Goal: Answer question/provide support: Share knowledge or assist other users

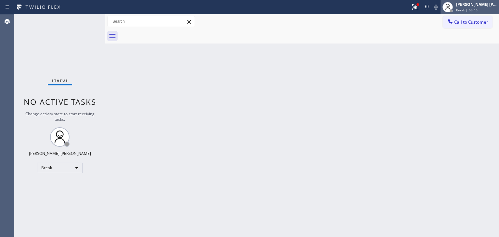
click at [473, 6] on div "[PERSON_NAME] [PERSON_NAME]" at bounding box center [476, 5] width 41 height 6
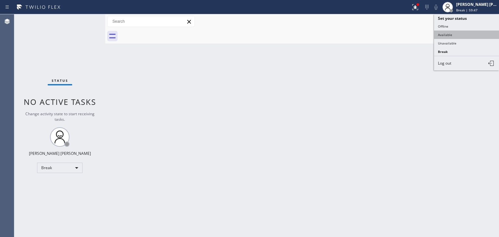
click at [458, 32] on button "Available" at bounding box center [466, 35] width 65 height 8
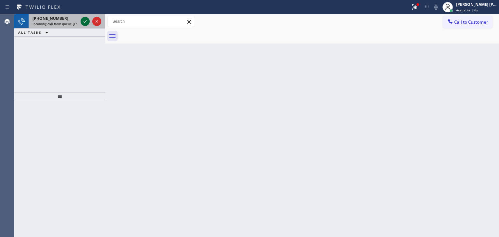
click at [86, 20] on icon at bounding box center [84, 21] width 3 height 3
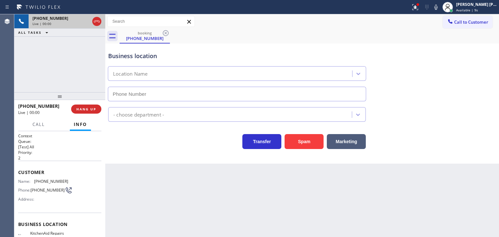
type input "[PHONE_NUMBER]"
click at [440, 7] on icon at bounding box center [436, 7] width 8 height 8
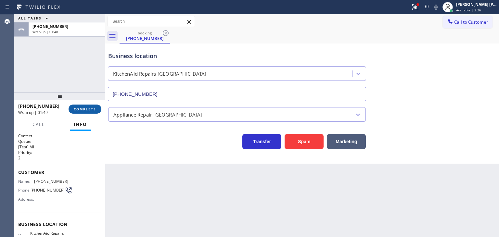
click at [84, 111] on span "COMPLETE" at bounding box center [85, 109] width 22 height 5
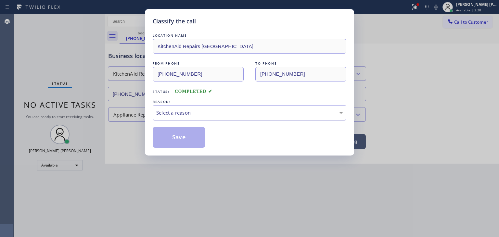
click at [195, 114] on div "Select a reason" at bounding box center [249, 112] width 186 height 7
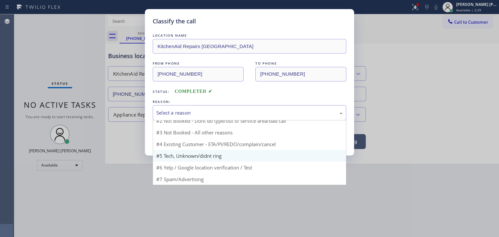
scroll to position [6, 0]
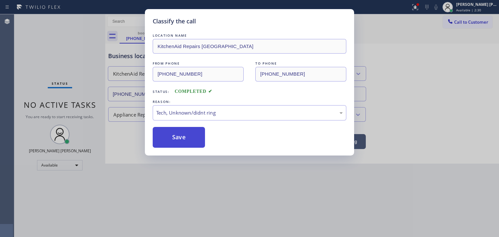
click at [185, 141] on button "Save" at bounding box center [179, 137] width 52 height 21
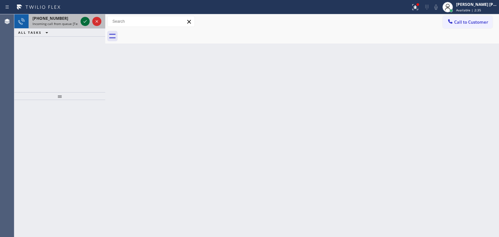
click at [86, 20] on icon at bounding box center [85, 22] width 8 height 8
click at [85, 19] on icon at bounding box center [85, 22] width 8 height 8
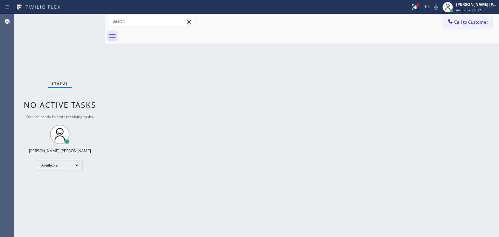
click at [73, 63] on div "Status No active tasks You are ready to start receiving tasks. [PERSON_NAME] [P…" at bounding box center [59, 125] width 91 height 223
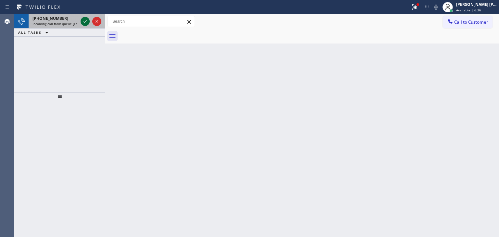
click at [86, 21] on icon at bounding box center [85, 22] width 8 height 8
click at [86, 23] on icon at bounding box center [85, 22] width 8 height 8
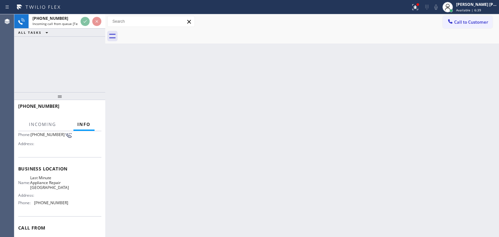
scroll to position [65, 0]
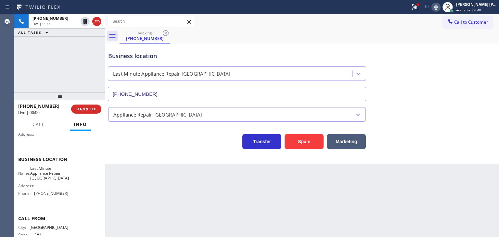
type input "[PHONE_NUMBER]"
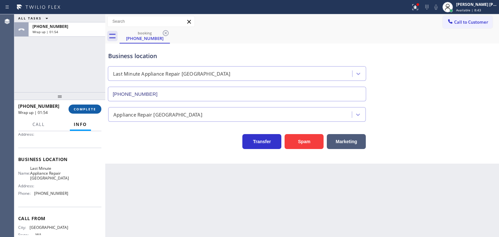
click at [93, 107] on span "COMPLETE" at bounding box center [85, 109] width 22 height 5
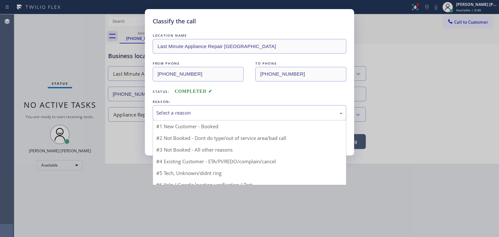
click at [194, 113] on div "Select a reason" at bounding box center [249, 112] width 186 height 7
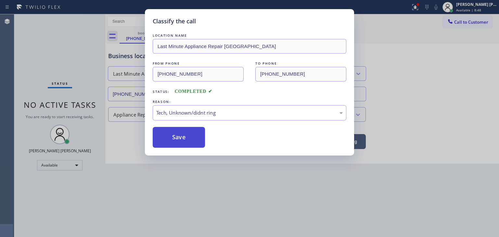
click at [182, 140] on button "Save" at bounding box center [179, 137] width 52 height 21
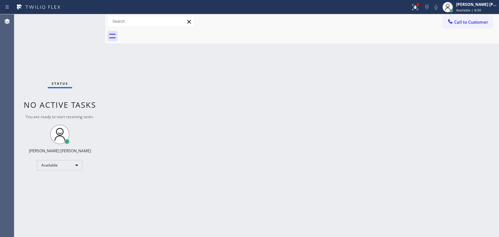
click at [83, 19] on div "Status No active tasks You are ready to start receiving tasks. [PERSON_NAME] [P…" at bounding box center [59, 125] width 91 height 223
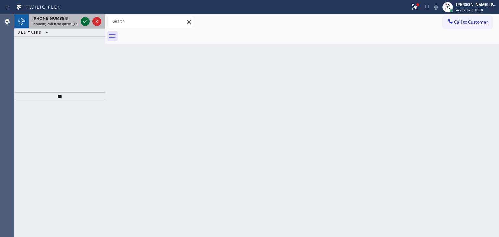
click at [83, 20] on icon at bounding box center [85, 22] width 8 height 8
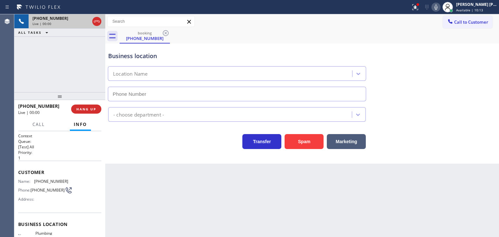
type input "[PHONE_NUMBER]"
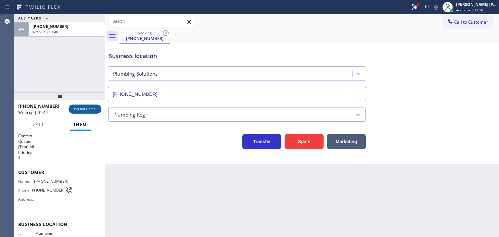
click at [81, 110] on span "COMPLETE" at bounding box center [85, 109] width 22 height 5
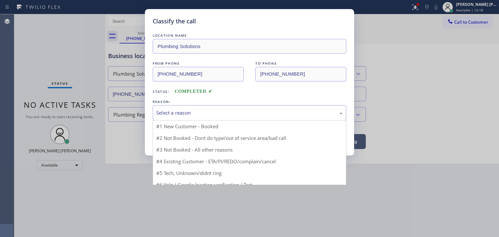
click at [182, 113] on div "Select a reason" at bounding box center [249, 112] width 186 height 7
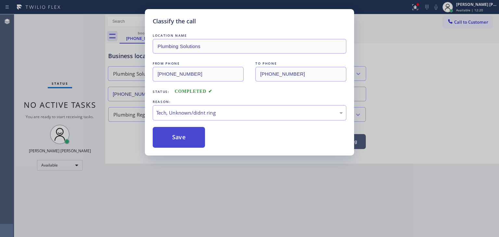
click at [182, 141] on button "Save" at bounding box center [179, 137] width 52 height 21
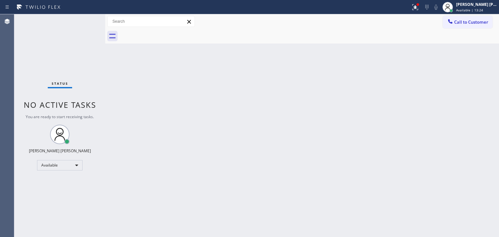
click at [85, 20] on div "Status No active tasks You are ready to start receiving tasks. [PERSON_NAME] [P…" at bounding box center [59, 125] width 91 height 223
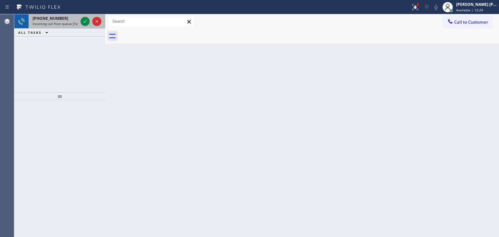
click at [85, 26] on div at bounding box center [90, 21] width 23 height 14
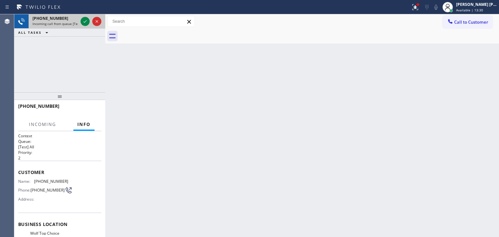
click at [88, 15] on div at bounding box center [90, 21] width 23 height 14
click at [87, 20] on icon at bounding box center [85, 22] width 8 height 8
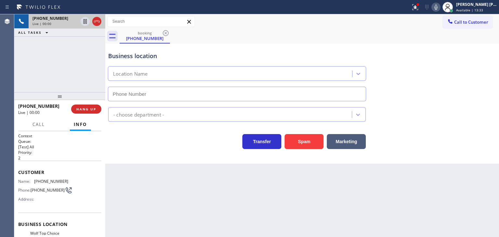
type input "[PHONE_NUMBER]"
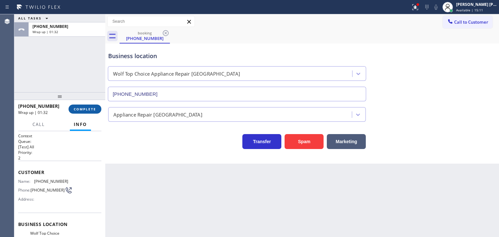
click at [91, 111] on button "COMPLETE" at bounding box center [84, 109] width 33 height 9
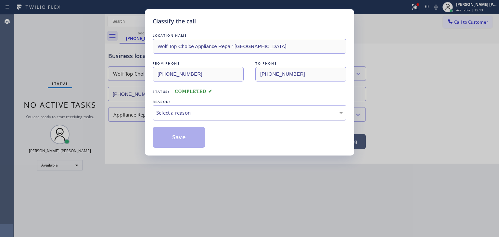
click at [193, 107] on div "Select a reason" at bounding box center [249, 112] width 193 height 15
click at [186, 141] on button "Save" at bounding box center [179, 137] width 52 height 21
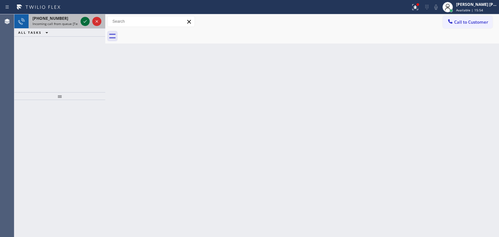
click at [85, 21] on icon at bounding box center [85, 22] width 8 height 8
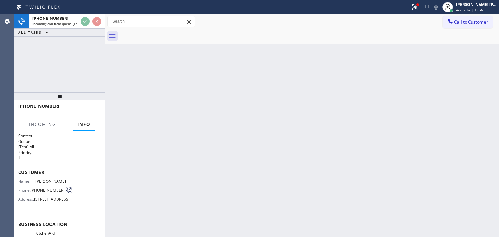
scroll to position [32, 0]
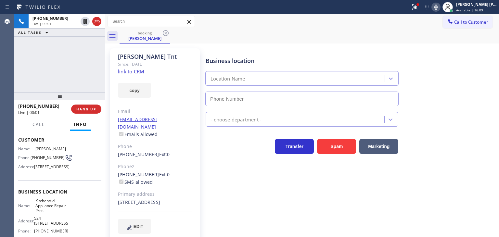
type input "[PHONE_NUMBER]"
click at [137, 71] on link "link to CRM" at bounding box center [131, 71] width 26 height 6
click at [45, 125] on button "Call" at bounding box center [39, 124] width 20 height 13
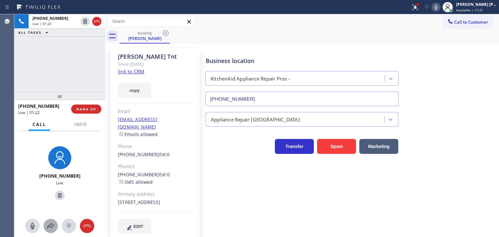
click at [49, 226] on icon at bounding box center [50, 226] width 6 height 6
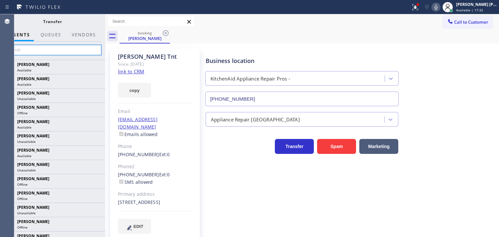
click at [78, 53] on input "text" at bounding box center [53, 50] width 98 height 10
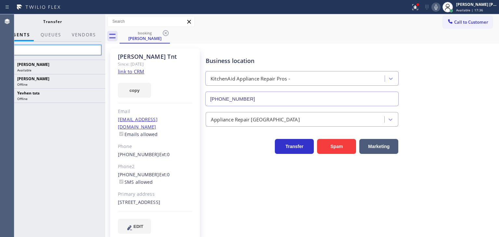
type input "yev"
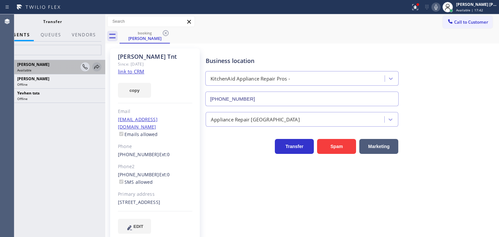
click at [95, 68] on icon at bounding box center [96, 67] width 5 height 4
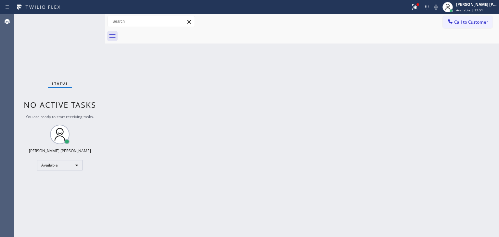
drag, startPoint x: 81, startPoint y: 35, endPoint x: 85, endPoint y: 27, distance: 9.3
click at [81, 35] on div "Status No active tasks You are ready to start receiving tasks. [PERSON_NAME] [P…" at bounding box center [59, 125] width 91 height 223
click at [88, 19] on div "Status No active tasks You are ready to start receiving tasks. [PERSON_NAME] [P…" at bounding box center [59, 125] width 91 height 223
click at [86, 21] on div "Status No active tasks You are ready to start receiving tasks. [PERSON_NAME] [P…" at bounding box center [59, 125] width 91 height 223
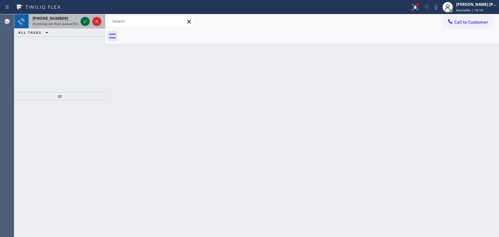
click at [85, 21] on icon at bounding box center [85, 22] width 8 height 8
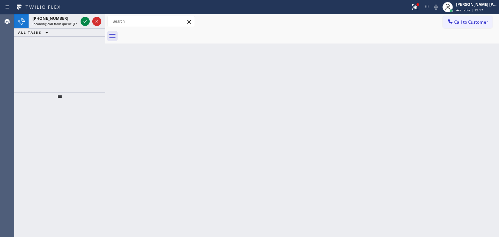
click at [85, 21] on icon at bounding box center [85, 22] width 8 height 8
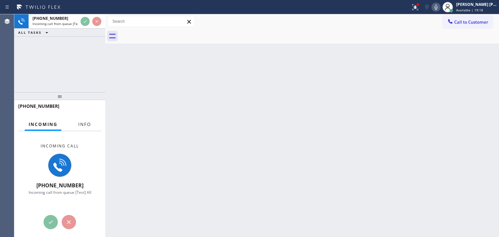
click at [81, 124] on span "Info" at bounding box center [84, 124] width 13 height 6
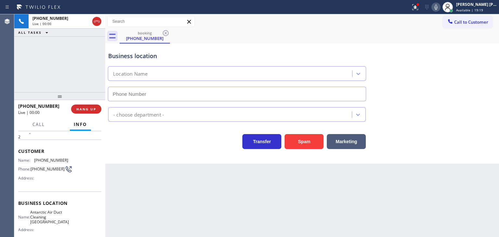
scroll to position [32, 0]
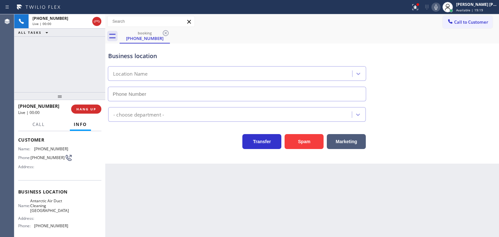
type input "[PHONE_NUMBER]"
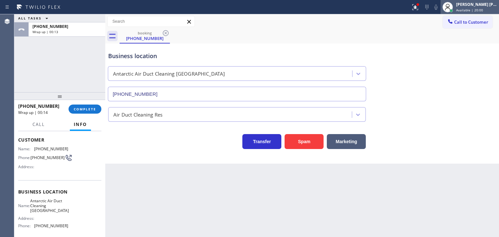
click at [488, 6] on div "[PERSON_NAME] [PERSON_NAME]" at bounding box center [476, 5] width 41 height 6
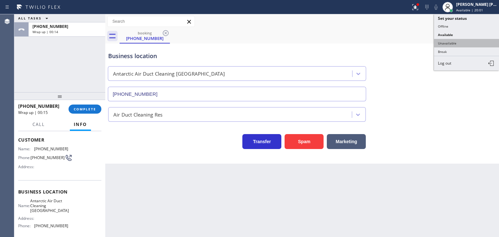
click at [464, 44] on button "Unavailable" at bounding box center [466, 43] width 65 height 8
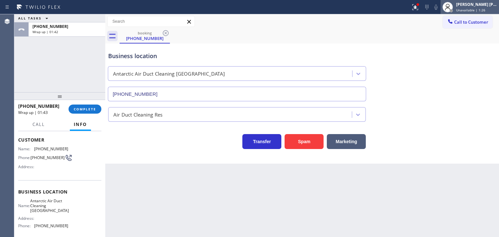
click at [469, 5] on div "[PERSON_NAME] [PERSON_NAME]" at bounding box center [476, 5] width 41 height 6
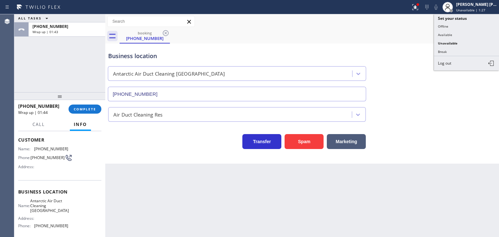
drag, startPoint x: 458, startPoint y: 33, endPoint x: 114, endPoint y: 46, distance: 343.7
click at [453, 33] on button "Available" at bounding box center [466, 35] width 65 height 8
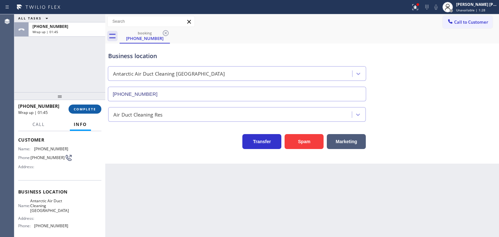
click at [94, 110] on span "COMPLETE" at bounding box center [85, 109] width 22 height 5
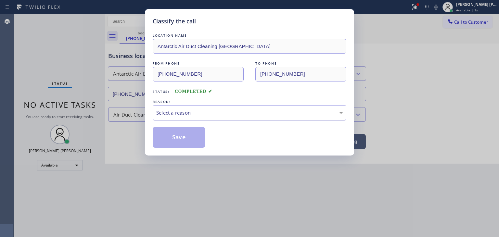
click at [172, 109] on div "Select a reason" at bounding box center [249, 112] width 186 height 7
click at [181, 135] on button "Save" at bounding box center [179, 137] width 52 height 21
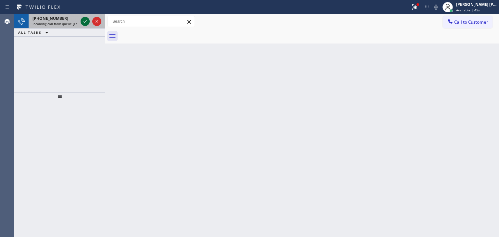
click at [84, 19] on icon at bounding box center [85, 22] width 8 height 8
click at [82, 19] on icon at bounding box center [85, 22] width 8 height 8
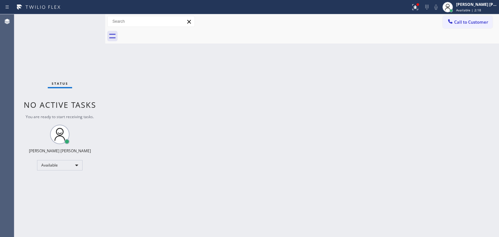
click at [81, 19] on div "Status No active tasks You are ready to start receiving tasks. [PERSON_NAME] [P…" at bounding box center [59, 125] width 91 height 223
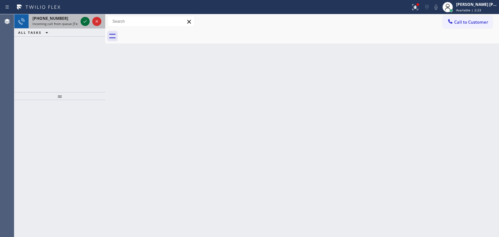
click at [85, 21] on icon at bounding box center [84, 21] width 3 height 3
click at [82, 19] on icon at bounding box center [85, 22] width 8 height 8
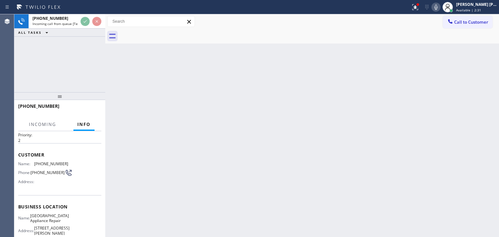
scroll to position [32, 0]
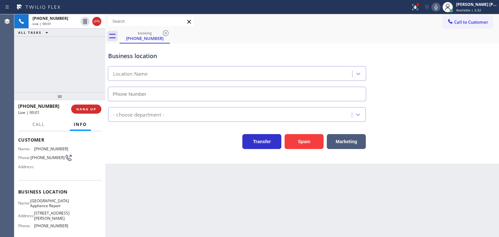
type input "[PHONE_NUMBER]"
click at [440, 6] on icon at bounding box center [436, 7] width 8 height 8
click at [438, 6] on rect at bounding box center [435, 6] width 5 height 5
drag, startPoint x: 56, startPoint y: 106, endPoint x: 25, endPoint y: 103, distance: 31.1
click at [25, 103] on div "[PHONE_NUMBER] Live | 02:30" at bounding box center [44, 109] width 53 height 17
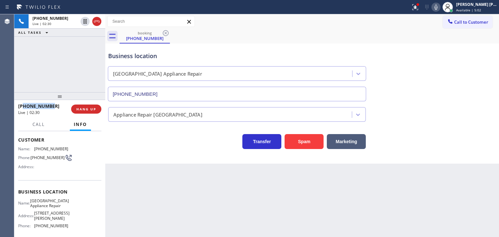
copy span "7739974700"
click at [440, 3] on icon at bounding box center [436, 7] width 8 height 8
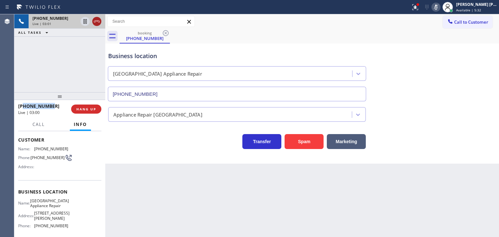
click at [100, 22] on icon at bounding box center [97, 22] width 8 height 8
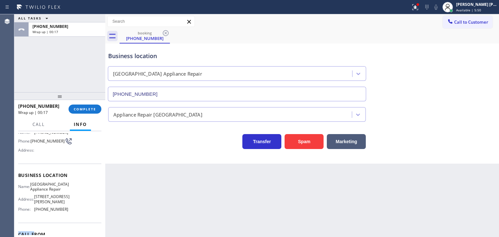
drag, startPoint x: 68, startPoint y: 226, endPoint x: 34, endPoint y: 231, distance: 34.2
click at [34, 231] on div "Context Queue: [Test] All Priority: 2 Customer Name: [PHONE_NUMBER] Phone: [PHO…" at bounding box center [59, 178] width 83 height 188
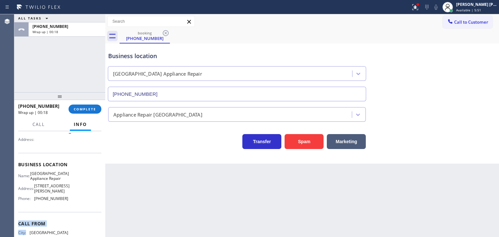
click at [71, 204] on div "Business location Name: [GEOGRAPHIC_DATA] Appliance Repair Address: [STREET_ADD…" at bounding box center [59, 182] width 83 height 59
drag, startPoint x: 66, startPoint y: 199, endPoint x: 32, endPoint y: 204, distance: 34.1
click at [32, 204] on div "Name: [GEOGRAPHIC_DATA] Appliance Repair Address: [STREET_ADDRESS][PERSON_NAME]…" at bounding box center [59, 187] width 83 height 33
copy div "[PHONE_NUMBER]"
click at [473, 8] on span "Available | 7:05" at bounding box center [468, 10] width 25 height 5
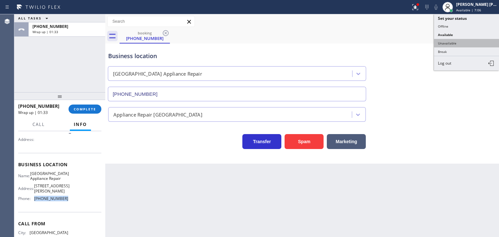
click at [459, 42] on button "Unavailable" at bounding box center [466, 43] width 65 height 8
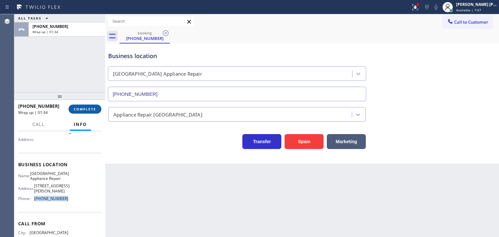
click at [81, 113] on button "COMPLETE" at bounding box center [84, 109] width 33 height 9
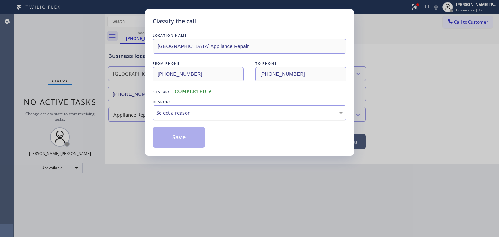
click at [164, 109] on div "Select a reason" at bounding box center [249, 112] width 186 height 7
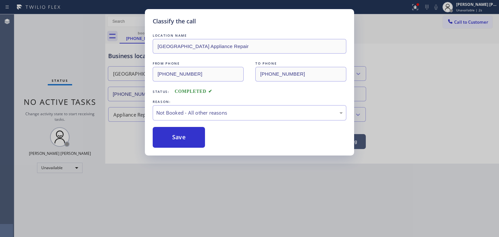
click at [180, 136] on button "Save" at bounding box center [179, 137] width 52 height 21
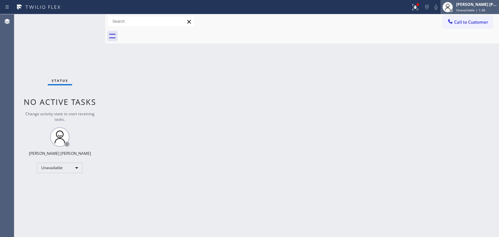
click at [467, 6] on div "[PERSON_NAME] [PERSON_NAME]" at bounding box center [476, 5] width 41 height 6
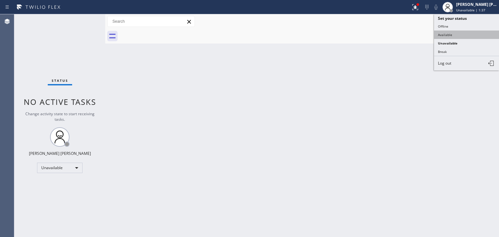
click at [454, 36] on button "Available" at bounding box center [466, 35] width 65 height 8
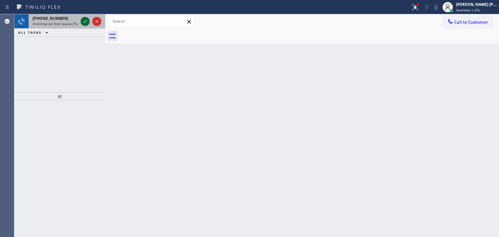
click at [84, 21] on icon at bounding box center [85, 22] width 8 height 8
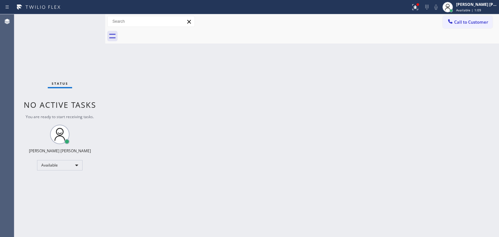
click at [81, 19] on div "Status No active tasks You are ready to start receiving tasks. [PERSON_NAME] [P…" at bounding box center [59, 125] width 91 height 223
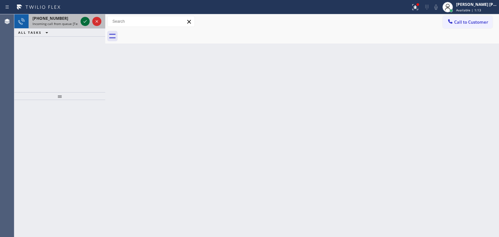
click at [82, 18] on icon at bounding box center [85, 22] width 8 height 8
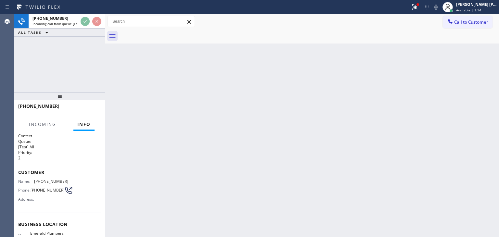
scroll to position [32, 0]
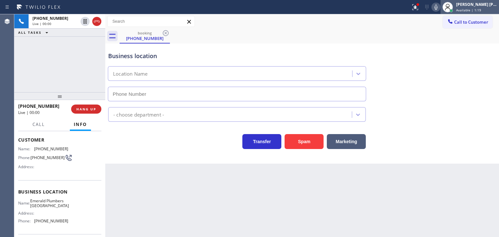
click at [481, 8] on span "Available | 1:19" at bounding box center [468, 10] width 25 height 5
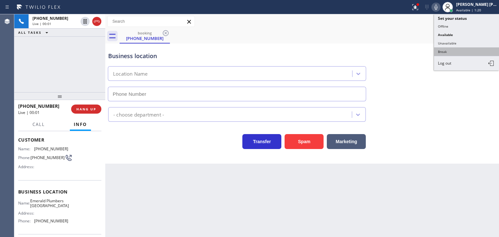
type input "[PHONE_NUMBER]"
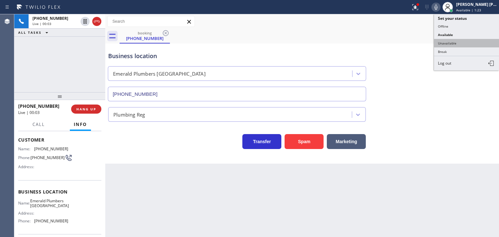
click at [458, 43] on button "Unavailable" at bounding box center [466, 43] width 65 height 8
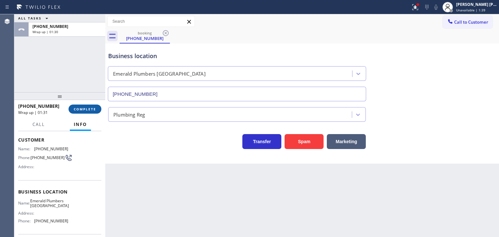
click at [90, 105] on button "COMPLETE" at bounding box center [84, 109] width 33 height 9
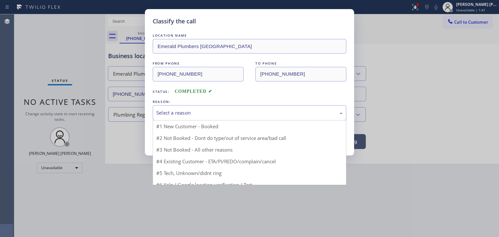
click at [184, 111] on div "Select a reason" at bounding box center [249, 112] width 186 height 7
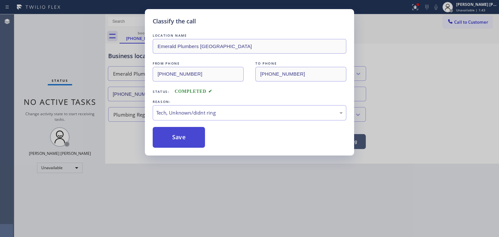
click at [179, 140] on button "Save" at bounding box center [179, 137] width 52 height 21
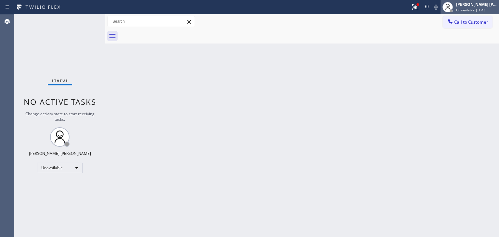
click at [490, 3] on div "[PERSON_NAME] [PERSON_NAME]" at bounding box center [476, 5] width 41 height 6
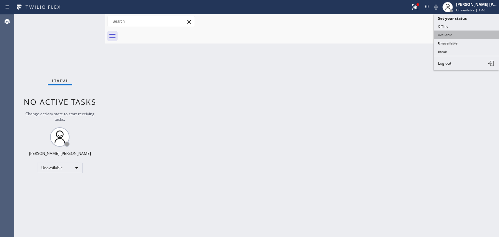
click at [463, 34] on button "Available" at bounding box center [466, 35] width 65 height 8
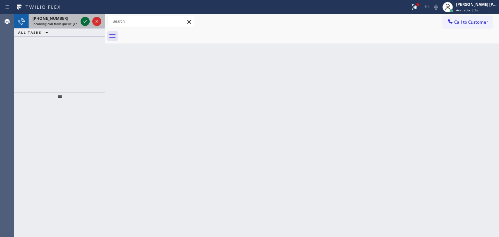
click at [83, 20] on icon at bounding box center [85, 22] width 8 height 8
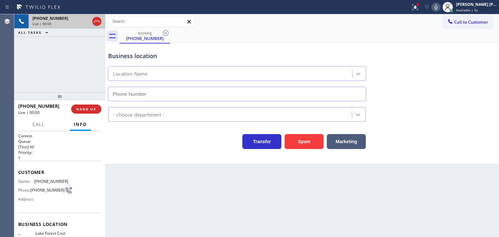
type input "[PHONE_NUMBER]"
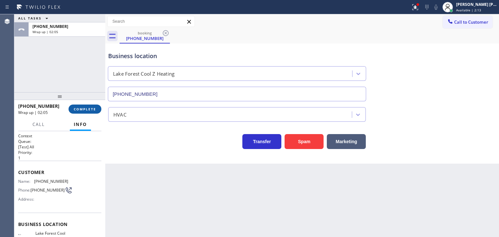
click at [88, 106] on button "COMPLETE" at bounding box center [84, 109] width 33 height 9
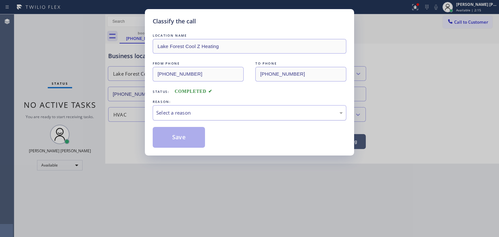
click at [183, 115] on div "Select a reason" at bounding box center [249, 112] width 186 height 7
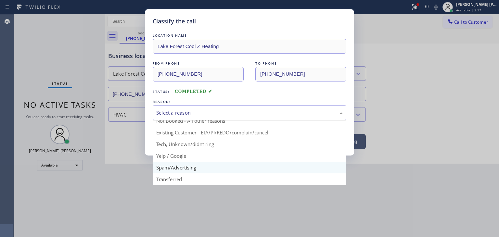
scroll to position [6, 0]
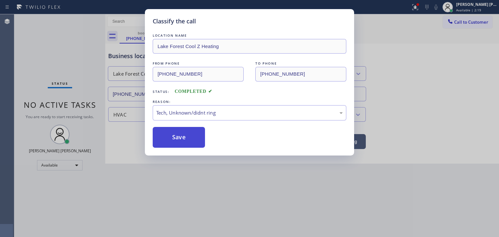
click at [181, 139] on button "Save" at bounding box center [179, 137] width 52 height 21
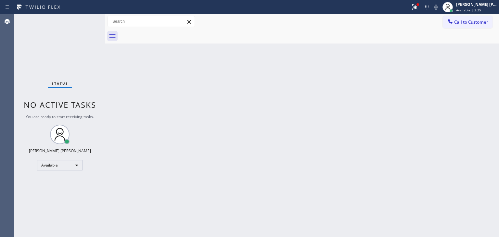
click at [84, 46] on div "Status No active tasks You are ready to start receiving tasks. [PERSON_NAME] [P…" at bounding box center [59, 125] width 91 height 223
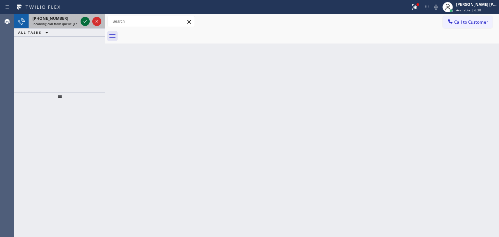
click at [84, 20] on icon at bounding box center [85, 22] width 8 height 8
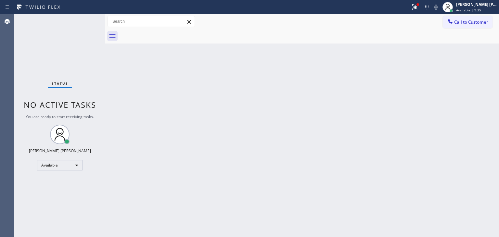
click at [87, 31] on div "Status No active tasks You are ready to start receiving tasks. [PERSON_NAME] [P…" at bounding box center [59, 125] width 91 height 223
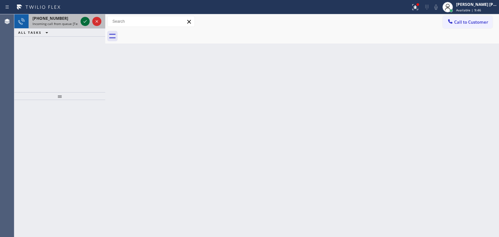
click at [85, 17] on button at bounding box center [85, 21] width 9 height 9
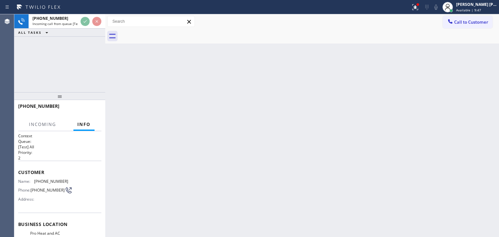
scroll to position [17, 0]
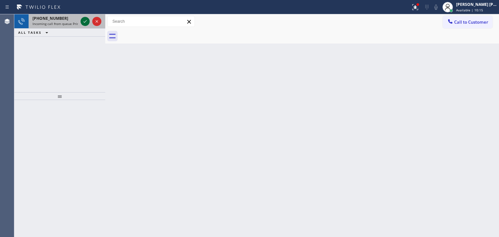
click at [84, 22] on icon at bounding box center [84, 21] width 3 height 3
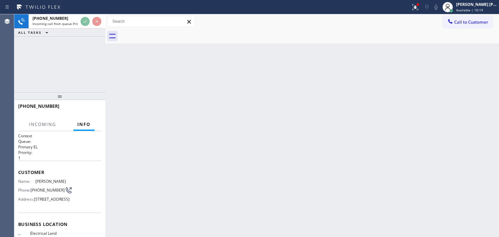
scroll to position [65, 0]
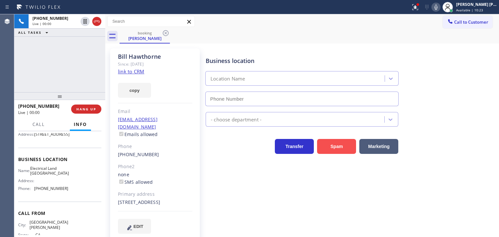
type input "[PHONE_NUMBER]"
click at [138, 69] on link "link to CRM" at bounding box center [131, 71] width 26 height 6
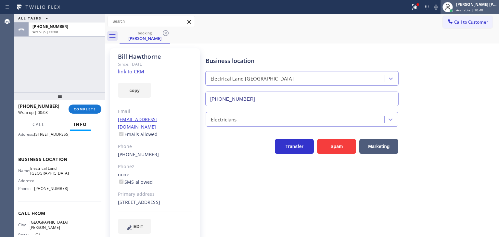
click at [484, 5] on div "[PERSON_NAME] [PERSON_NAME]" at bounding box center [476, 5] width 41 height 6
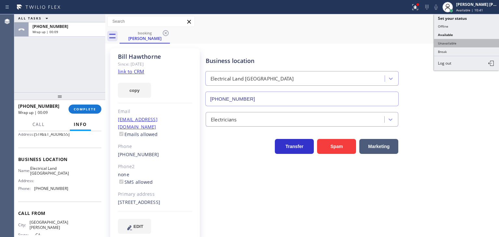
click at [478, 41] on button "Unavailable" at bounding box center [466, 43] width 65 height 8
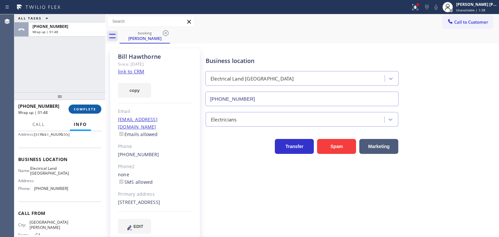
click at [88, 108] on span "COMPLETE" at bounding box center [85, 109] width 22 height 5
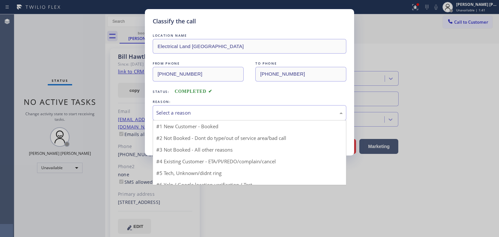
click at [188, 109] on div "Select a reason" at bounding box center [249, 112] width 186 height 7
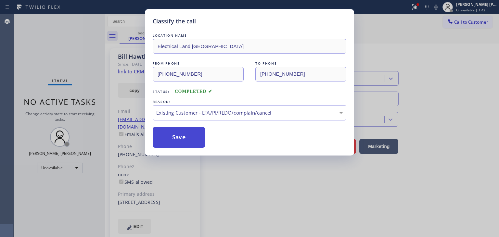
click at [186, 138] on button "Save" at bounding box center [179, 137] width 52 height 21
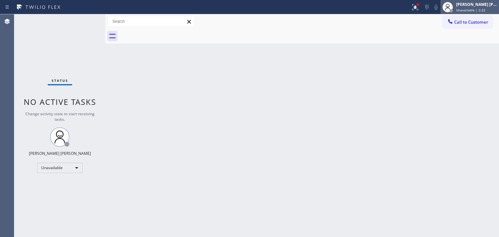
drag, startPoint x: 486, startPoint y: 10, endPoint x: 473, endPoint y: 13, distance: 12.8
click at [485, 9] on span "Unavailable | 2:22" at bounding box center [470, 10] width 29 height 5
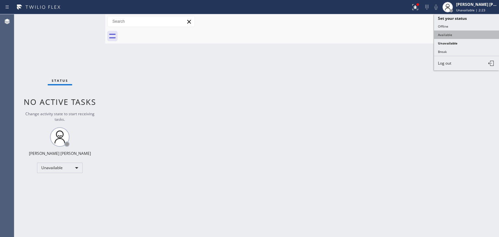
click at [441, 37] on button "Available" at bounding box center [466, 35] width 65 height 8
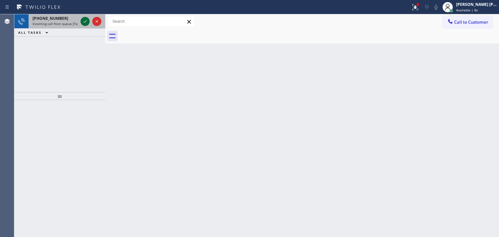
click at [87, 17] on div at bounding box center [90, 21] width 23 height 14
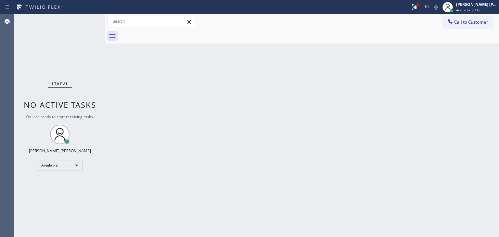
click at [86, 23] on div "Status No active tasks You are ready to start receiving tasks. [PERSON_NAME] [P…" at bounding box center [59, 125] width 91 height 223
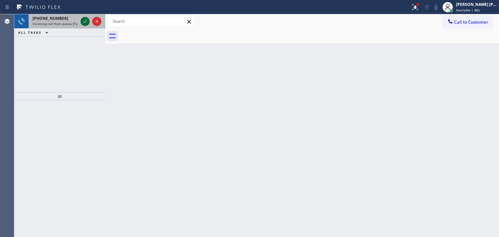
click at [84, 21] on icon at bounding box center [85, 22] width 8 height 8
click at [84, 25] on icon at bounding box center [85, 22] width 8 height 8
click at [82, 19] on icon at bounding box center [85, 22] width 8 height 8
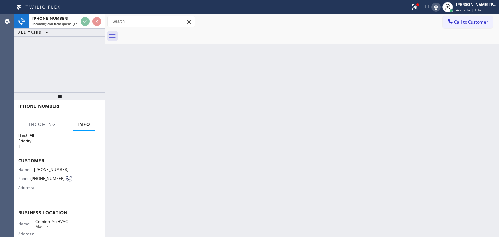
scroll to position [32, 0]
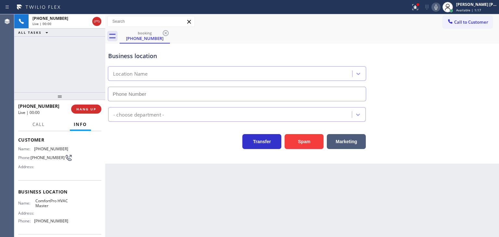
type input "[PHONE_NUMBER]"
click at [440, 7] on icon at bounding box center [436, 7] width 8 height 8
click at [440, 8] on icon at bounding box center [436, 7] width 8 height 8
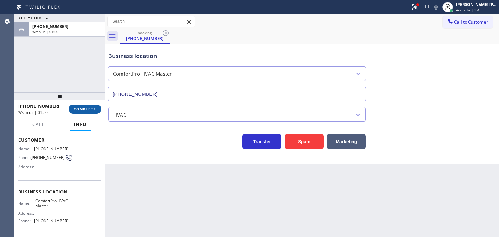
click at [78, 110] on span "COMPLETE" at bounding box center [85, 109] width 22 height 5
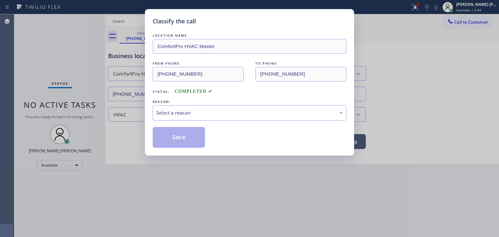
click at [167, 111] on div "Select a reason" at bounding box center [249, 112] width 186 height 7
click at [177, 130] on button "Save" at bounding box center [179, 137] width 52 height 21
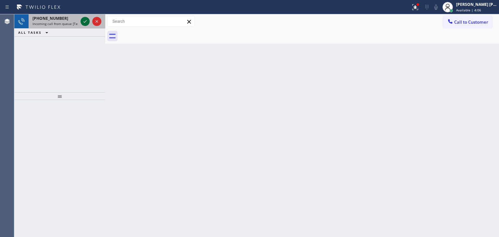
click at [84, 17] on button at bounding box center [85, 21] width 9 height 9
click at [84, 18] on icon at bounding box center [85, 22] width 8 height 8
click at [84, 22] on icon at bounding box center [84, 21] width 3 height 3
click at [85, 19] on icon at bounding box center [85, 22] width 8 height 8
click at [84, 18] on icon at bounding box center [85, 22] width 8 height 8
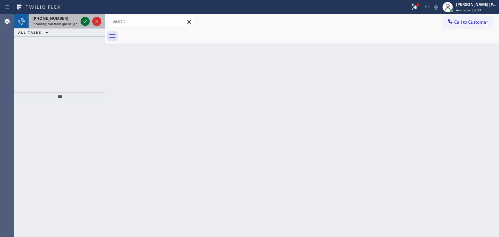
click at [84, 18] on icon at bounding box center [85, 22] width 8 height 8
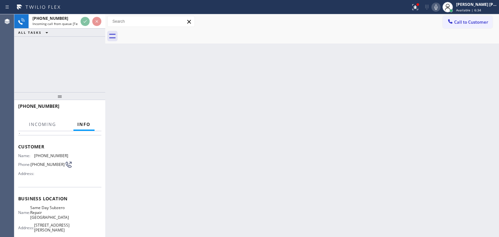
scroll to position [32, 0]
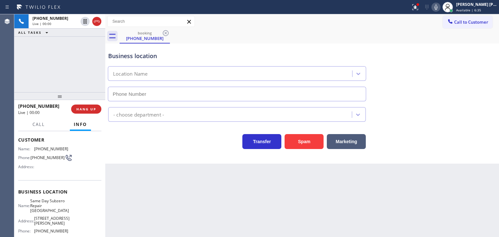
type input "[PHONE_NUMBER]"
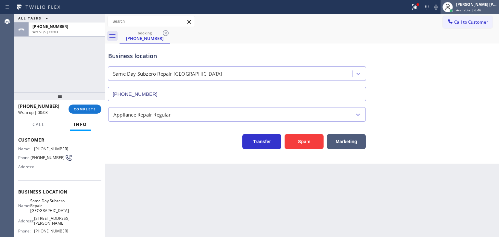
click at [473, 1] on div "[PERSON_NAME] [PERSON_NAME] Available | 6:46" at bounding box center [476, 6] width 44 height 11
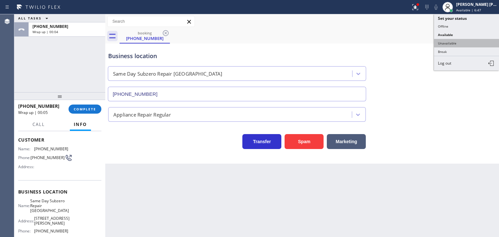
click at [467, 42] on button "Unavailable" at bounding box center [466, 43] width 65 height 8
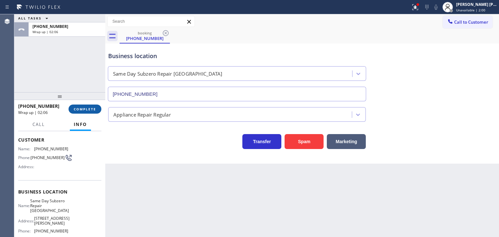
click at [77, 110] on span "COMPLETE" at bounding box center [85, 109] width 22 height 5
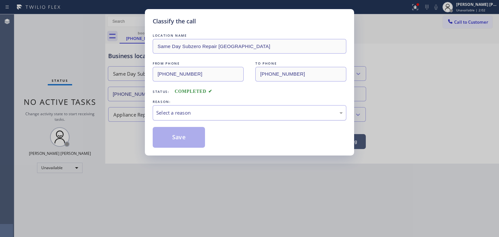
click at [167, 116] on div "Select a reason" at bounding box center [249, 112] width 193 height 15
click at [180, 134] on button "Save" at bounding box center [179, 137] width 52 height 21
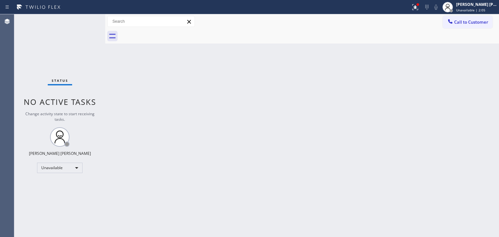
click at [482, 9] on span "Unavailable | 2:05" at bounding box center [470, 10] width 29 height 5
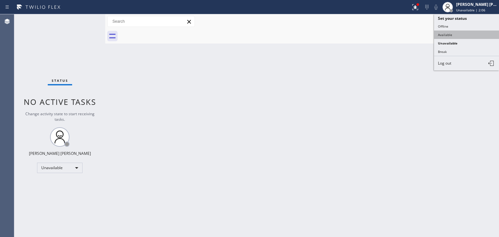
click at [454, 32] on button "Available" at bounding box center [466, 35] width 65 height 8
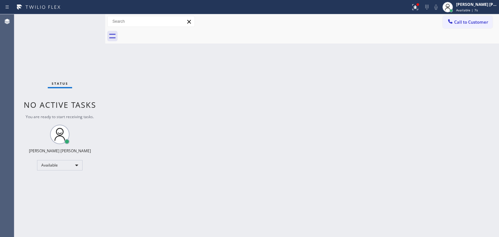
click at [69, 26] on div "Status No active tasks You are ready to start receiving tasks. [PERSON_NAME] [P…" at bounding box center [59, 125] width 91 height 223
click at [83, 19] on div "Status No active tasks You are ready to start receiving tasks. [PERSON_NAME] [P…" at bounding box center [59, 125] width 91 height 223
click at [85, 20] on div "Status No active tasks You are ready to start receiving tasks. [PERSON_NAME] [P…" at bounding box center [59, 125] width 91 height 223
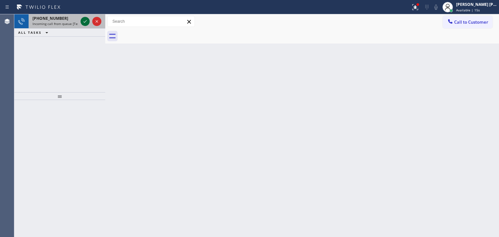
click at [85, 19] on icon at bounding box center [85, 22] width 8 height 8
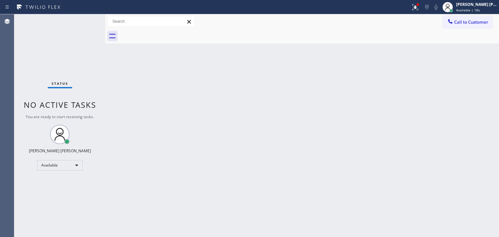
click at [82, 19] on div "Status No active tasks You are ready to start receiving tasks. [PERSON_NAME] [P…" at bounding box center [59, 125] width 91 height 223
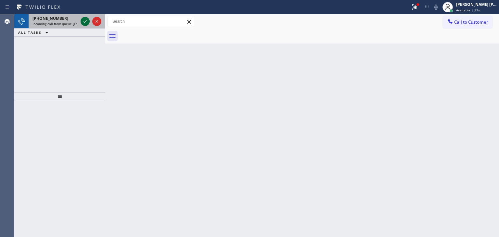
click at [82, 19] on icon at bounding box center [85, 22] width 8 height 8
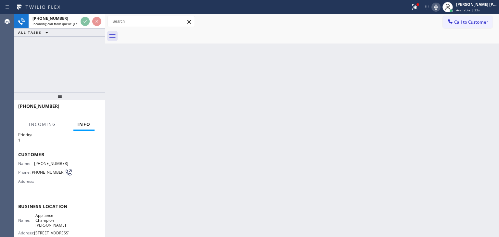
scroll to position [32, 0]
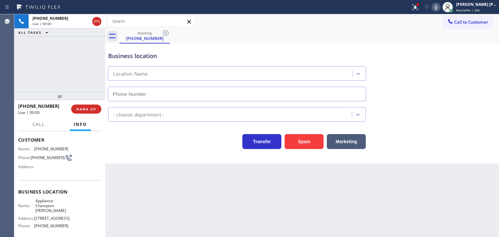
type input "[PHONE_NUMBER]"
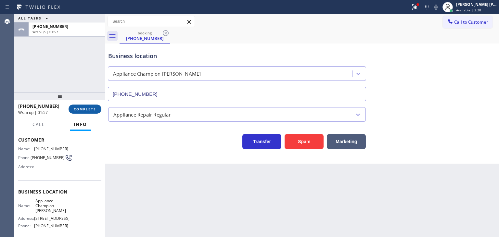
click at [96, 107] on button "COMPLETE" at bounding box center [84, 109] width 33 height 9
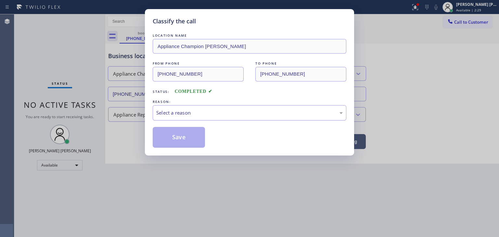
click at [177, 112] on div "Select a reason" at bounding box center [249, 112] width 186 height 7
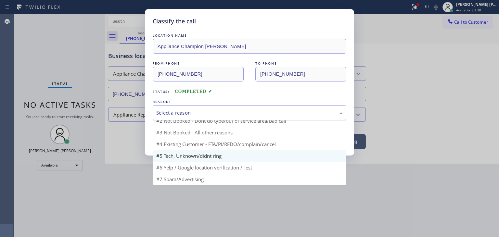
scroll to position [6, 0]
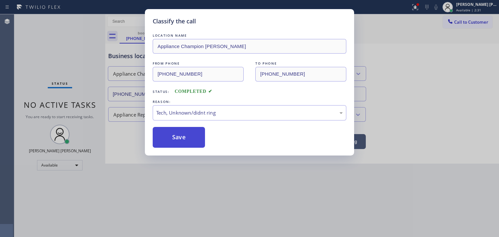
click at [185, 135] on button "Save" at bounding box center [179, 137] width 52 height 21
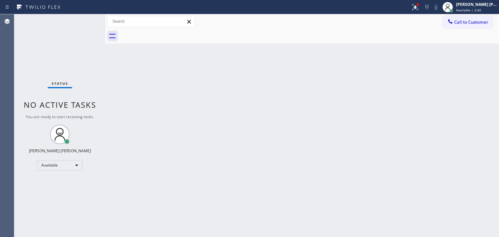
click at [84, 23] on div "Status No active tasks You are ready to start receiving tasks. [PERSON_NAME] [P…" at bounding box center [59, 125] width 91 height 223
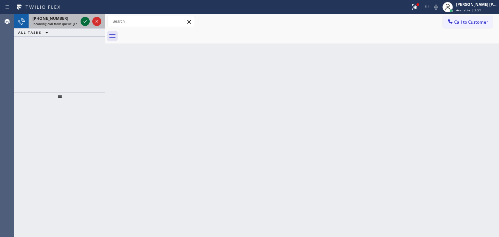
click at [83, 23] on icon at bounding box center [85, 22] width 8 height 8
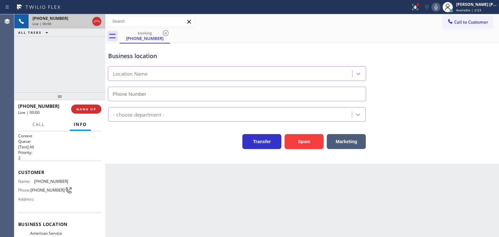
type input "[PHONE_NUMBER]"
click at [440, 7] on icon at bounding box center [436, 7] width 8 height 8
click at [434, 89] on div "Business location American Service Alliance [GEOGRAPHIC_DATA] [PHONE_NUMBER]" at bounding box center [302, 72] width 390 height 59
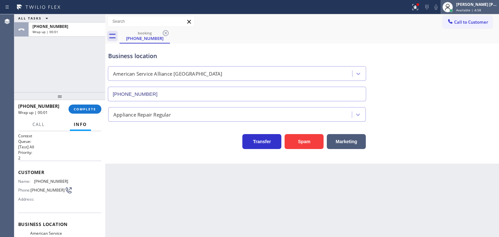
click at [476, 11] on span "Available | 4:58" at bounding box center [468, 10] width 25 height 5
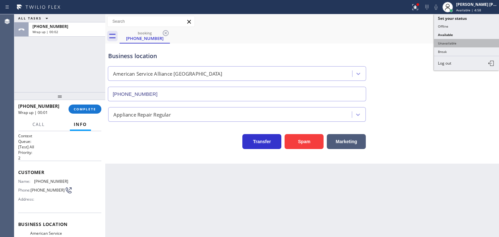
click at [460, 39] on button "Unavailable" at bounding box center [466, 43] width 65 height 8
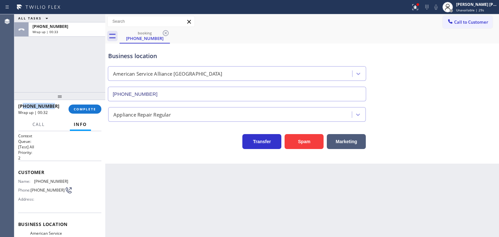
drag, startPoint x: 51, startPoint y: 108, endPoint x: 24, endPoint y: 106, distance: 27.4
click at [24, 106] on div "[PHONE_NUMBER]" at bounding box center [41, 106] width 46 height 6
copy span "6198309013"
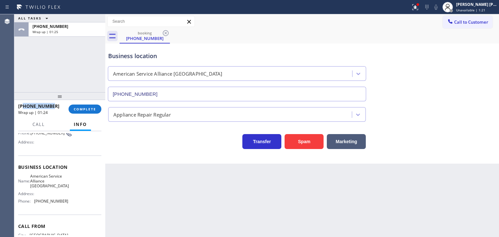
scroll to position [65, 0]
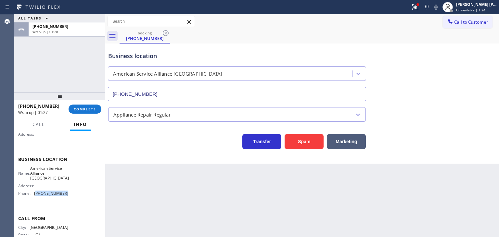
drag, startPoint x: 69, startPoint y: 195, endPoint x: 36, endPoint y: 197, distance: 33.2
click at [36, 197] on div "Name: American Service Alliance [GEOGRAPHIC_DATA] Address: Phone: [PHONE_NUMBER]" at bounding box center [59, 182] width 83 height 33
copy span "619) 413-0400"
click at [83, 109] on span "COMPLETE" at bounding box center [85, 109] width 22 height 5
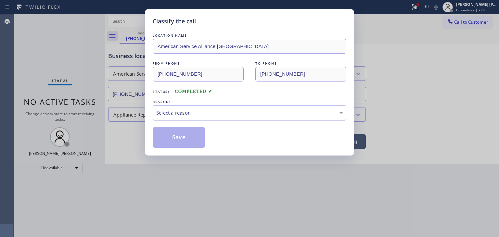
click at [186, 109] on div "Select a reason" at bounding box center [249, 112] width 186 height 7
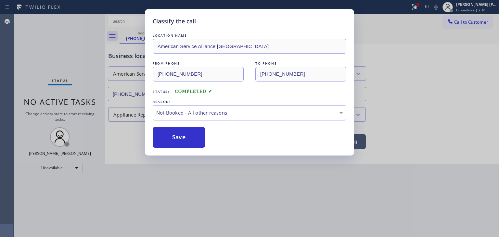
click at [183, 137] on button "Save" at bounding box center [179, 137] width 52 height 21
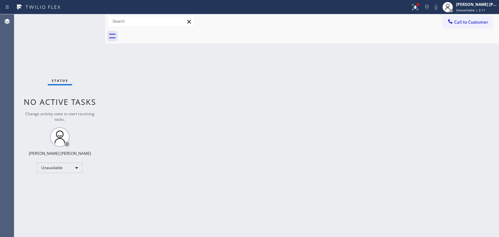
click at [485, 9] on span "Unavailable | 2:11" at bounding box center [470, 10] width 29 height 5
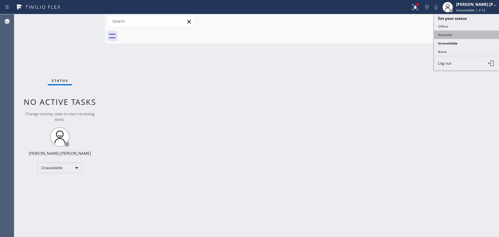
click at [458, 35] on button "Available" at bounding box center [466, 35] width 65 height 8
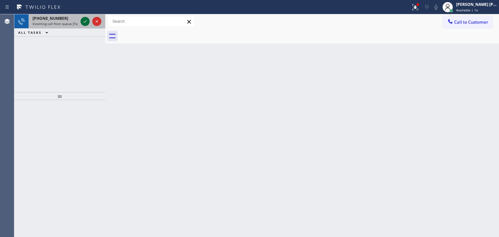
click at [82, 21] on icon at bounding box center [85, 22] width 8 height 8
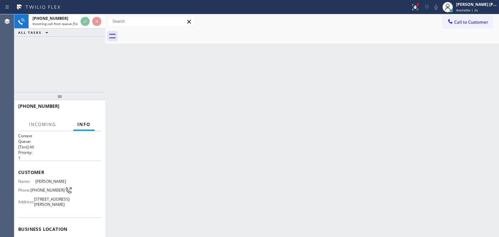
scroll to position [32, 0]
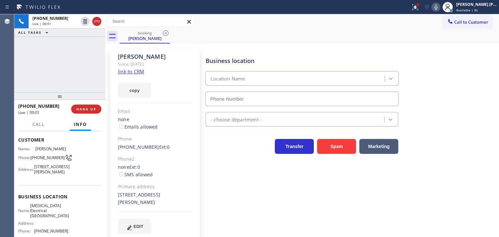
type input "[PHONE_NUMBER]"
click at [136, 72] on link "link to CRM" at bounding box center [131, 71] width 26 height 6
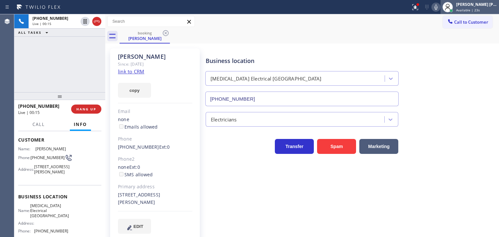
click at [487, 7] on div "[PERSON_NAME] [PERSON_NAME] Available | 23s" at bounding box center [476, 6] width 44 height 11
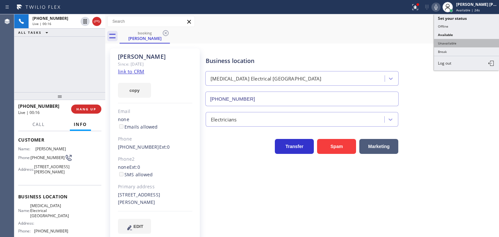
click at [455, 43] on button "Unavailable" at bounding box center [466, 43] width 65 height 8
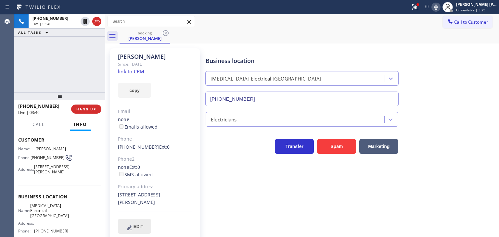
click at [135, 225] on span "EDIT" at bounding box center [138, 226] width 10 height 5
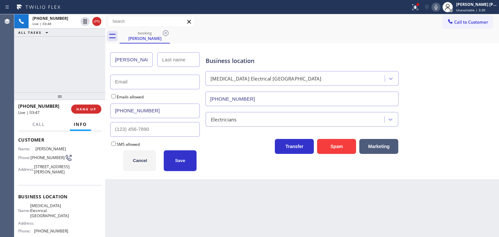
click at [174, 59] on input "text" at bounding box center [178, 59] width 43 height 15
type input "[PERSON_NAME]"
click at [185, 156] on button "Save" at bounding box center [180, 160] width 33 height 21
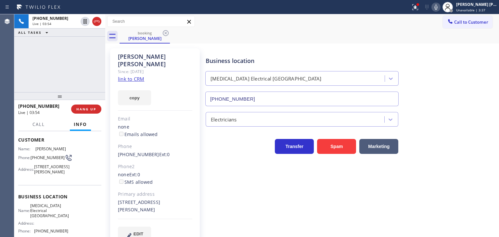
click at [440, 8] on icon at bounding box center [436, 7] width 8 height 8
click at [451, 4] on icon at bounding box center [447, 7] width 8 height 8
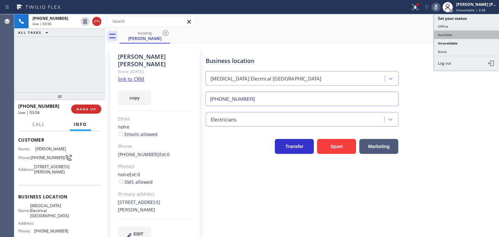
click at [467, 31] on button "Available" at bounding box center [466, 35] width 65 height 8
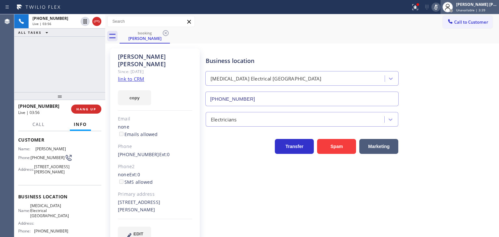
click at [478, 11] on span "Unavailable | 3:39" at bounding box center [470, 10] width 29 height 5
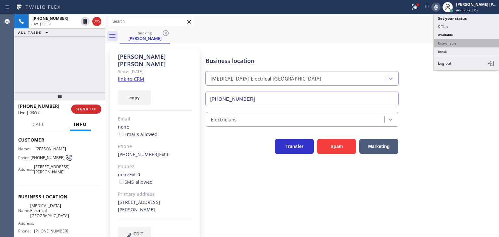
click at [469, 43] on button "Unavailable" at bounding box center [466, 43] width 65 height 8
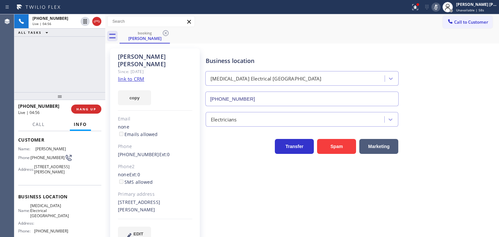
click at [438, 8] on rect at bounding box center [435, 6] width 5 height 5
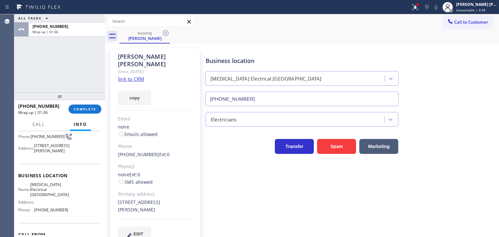
scroll to position [65, 0]
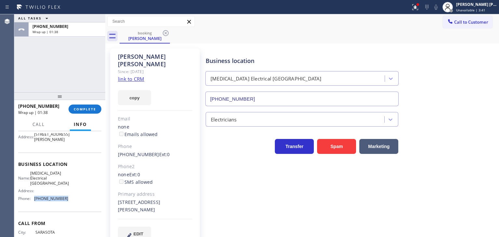
drag, startPoint x: 69, startPoint y: 207, endPoint x: 34, endPoint y: 206, distance: 35.7
click at [34, 204] on div "Name: [MEDICAL_DATA] Electrical [GEOGRAPHIC_DATA] Address: Phone: [PHONE_NUMBER]" at bounding box center [59, 187] width 83 height 33
copy div "[PHONE_NUMBER]"
click at [466, 23] on span "Call to Customer" at bounding box center [471, 22] width 34 height 6
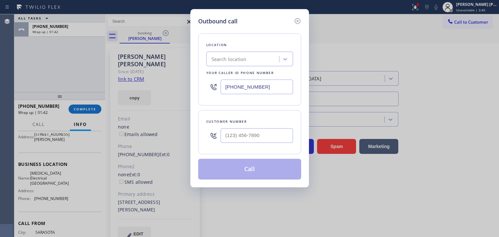
drag, startPoint x: 224, startPoint y: 88, endPoint x: 209, endPoint y: 88, distance: 14.9
click at [209, 88] on div "[PHONE_NUMBER]" at bounding box center [249, 86] width 87 height 21
paste input "760) 388-9800"
type input "[PHONE_NUMBER]"
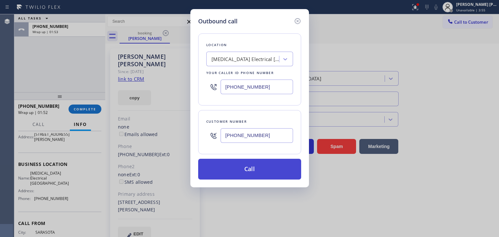
type input "[PHONE_NUMBER]"
click at [252, 169] on button "Call" at bounding box center [249, 169] width 103 height 21
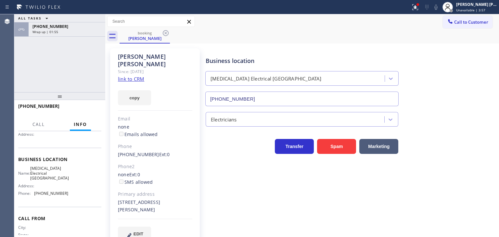
scroll to position [60, 0]
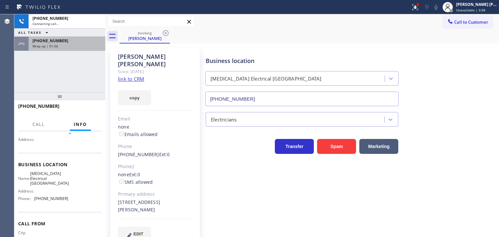
click at [81, 40] on div "[PHONE_NUMBER]" at bounding box center [66, 41] width 69 height 6
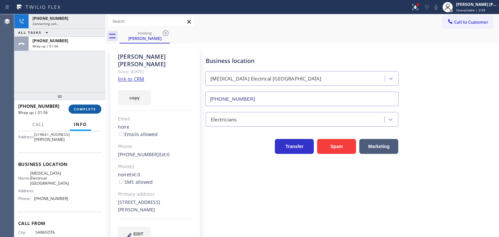
click at [88, 108] on span "COMPLETE" at bounding box center [85, 109] width 22 height 5
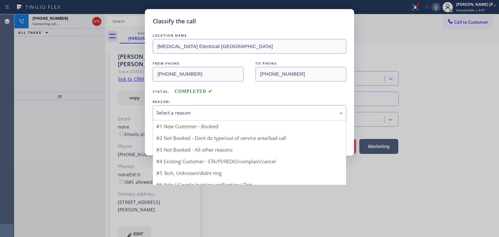
click at [178, 110] on div "Select a reason" at bounding box center [249, 112] width 186 height 7
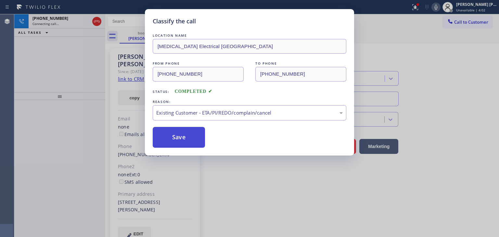
click at [186, 141] on button "Save" at bounding box center [179, 137] width 52 height 21
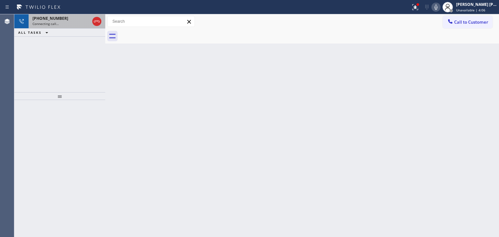
click at [59, 20] on span "[PHONE_NUMBER]" at bounding box center [50, 19] width 36 height 6
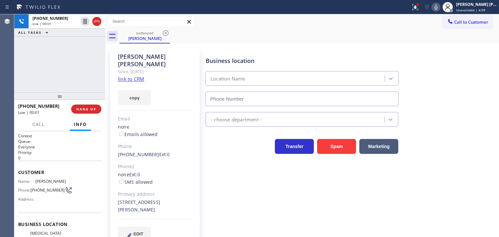
type input "[PHONE_NUMBER]"
click at [141, 229] on button "EDIT" at bounding box center [134, 234] width 33 height 15
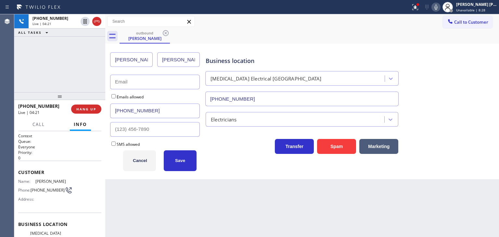
click at [155, 85] on input "text" at bounding box center [155, 82] width 90 height 15
drag, startPoint x: 171, startPoint y: 79, endPoint x: 103, endPoint y: 89, distance: 69.2
click at [103, 89] on div "[PHONE_NUMBER] Live | 04:42 ALL TASKS ALL TASKS ACTIVE TASKS TASKS IN WRAP UP […" at bounding box center [256, 125] width 484 height 223
type input "[EMAIL_ADDRESS][DOMAIN_NAME]"
click at [190, 160] on button "Save" at bounding box center [180, 160] width 33 height 21
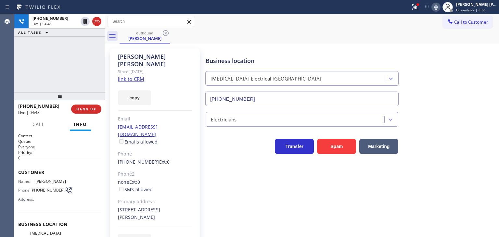
click at [135, 76] on link "link to CRM" at bounding box center [131, 79] width 26 height 6
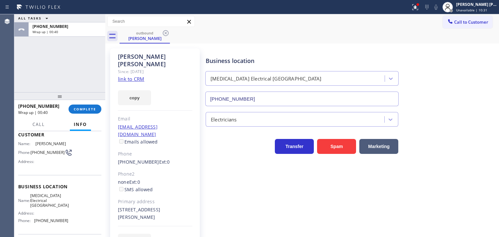
scroll to position [86, 0]
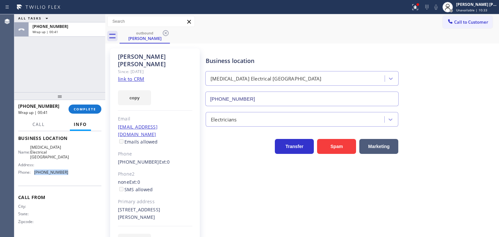
drag, startPoint x: 72, startPoint y: 172, endPoint x: 34, endPoint y: 169, distance: 38.1
click at [34, 169] on div "Name: [MEDICAL_DATA] Electrical [GEOGRAPHIC_DATA] Address: Phone: [PHONE_NUMBER]" at bounding box center [59, 161] width 83 height 33
copy span "[PHONE_NUMBER]"
drag, startPoint x: 52, startPoint y: 106, endPoint x: 24, endPoint y: 105, distance: 28.3
click at [24, 105] on div "[PHONE_NUMBER]" at bounding box center [41, 106] width 46 height 6
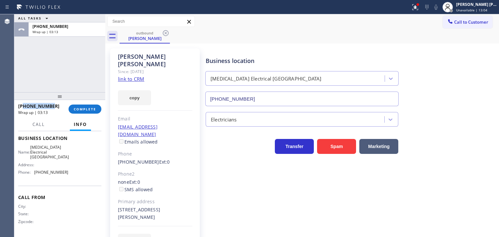
copy span "9419606900"
click at [91, 107] on span "COMPLETE" at bounding box center [85, 109] width 22 height 5
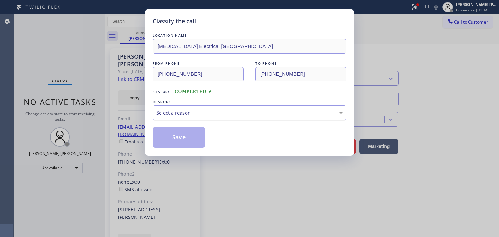
click at [174, 113] on div "Select a reason" at bounding box center [249, 112] width 186 height 7
click at [176, 135] on button "Save" at bounding box center [179, 137] width 52 height 21
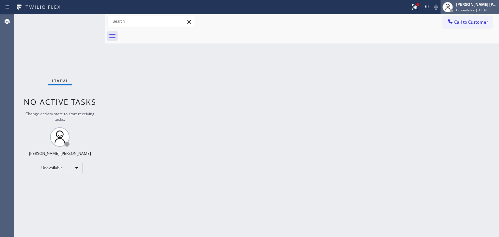
click at [477, 7] on div "[PERSON_NAME] [PERSON_NAME] Unavailable | 13:16" at bounding box center [476, 6] width 44 height 11
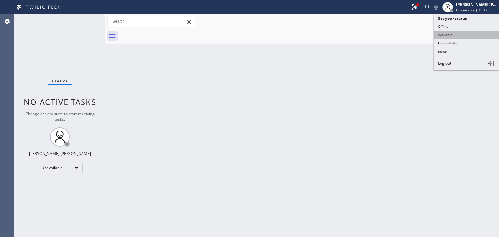
click at [451, 37] on button "Available" at bounding box center [466, 35] width 65 height 8
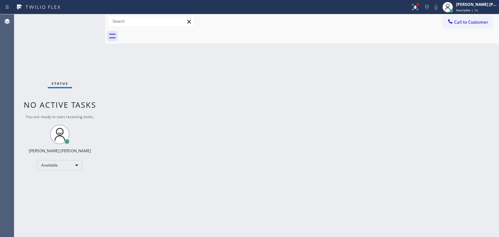
click at [82, 19] on div "Status No active tasks You are ready to start receiving tasks. [PERSON_NAME] [P…" at bounding box center [59, 125] width 91 height 223
click at [83, 19] on div "Status No active tasks You are ready to start receiving tasks. [PERSON_NAME] [P…" at bounding box center [59, 125] width 91 height 223
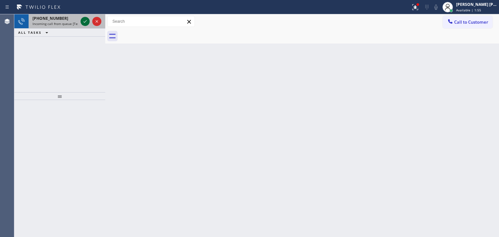
click at [83, 19] on icon at bounding box center [85, 22] width 8 height 8
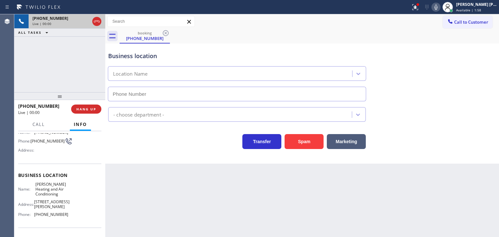
scroll to position [65, 0]
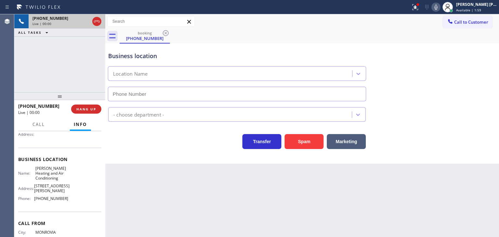
type input "[PHONE_NUMBER]"
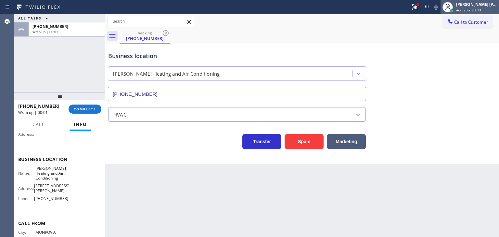
click at [481, 8] on span "Available | 2:13" at bounding box center [468, 10] width 25 height 5
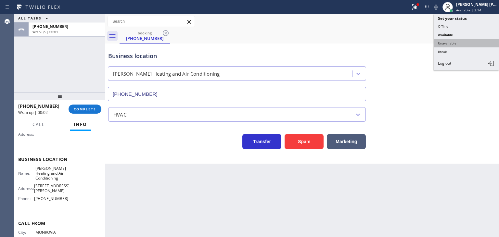
click at [461, 43] on button "Unavailable" at bounding box center [466, 43] width 65 height 8
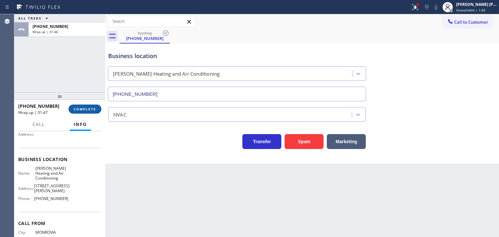
click at [79, 108] on span "COMPLETE" at bounding box center [85, 109] width 22 height 5
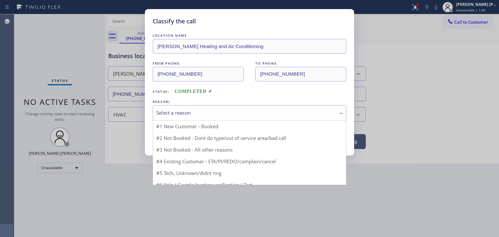
click at [187, 115] on div "Select a reason" at bounding box center [249, 112] width 186 height 7
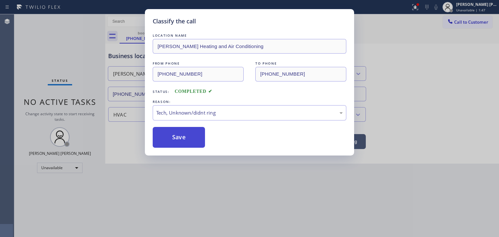
click at [180, 138] on button "Save" at bounding box center [179, 137] width 52 height 21
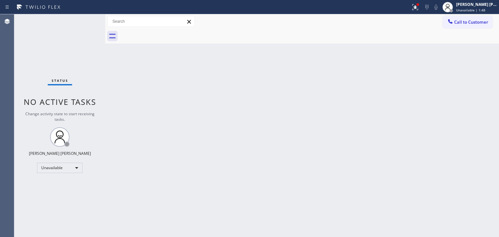
click at [481, 6] on div "[PERSON_NAME] [PERSON_NAME]" at bounding box center [476, 5] width 41 height 6
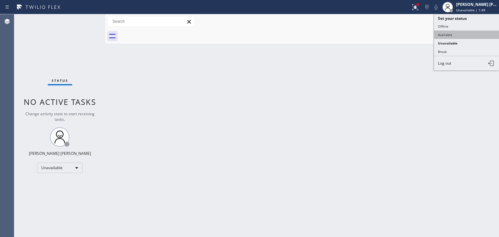
click at [449, 35] on button "Available" at bounding box center [466, 35] width 65 height 8
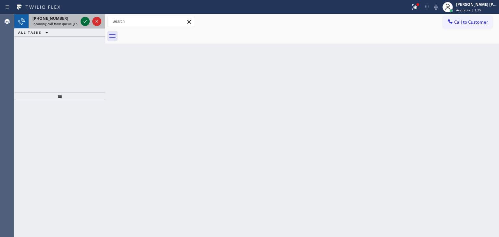
click at [87, 21] on icon at bounding box center [85, 22] width 8 height 8
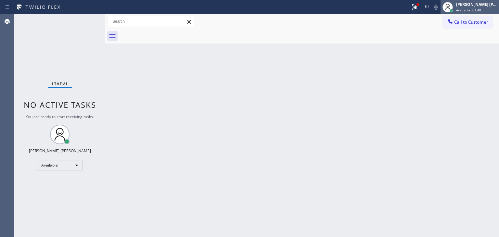
click at [479, 6] on div "[PERSON_NAME] [PERSON_NAME]" at bounding box center [476, 5] width 41 height 6
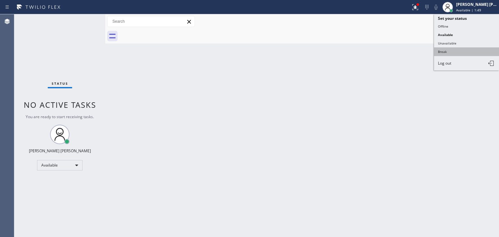
click at [453, 48] on button "Break" at bounding box center [466, 51] width 65 height 8
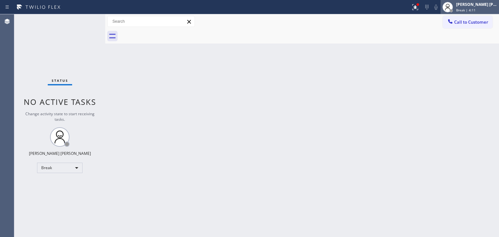
click at [483, 6] on div "[PERSON_NAME] [PERSON_NAME]" at bounding box center [476, 5] width 41 height 6
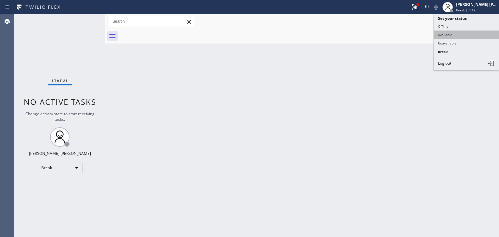
click at [468, 31] on button "Available" at bounding box center [466, 35] width 65 height 8
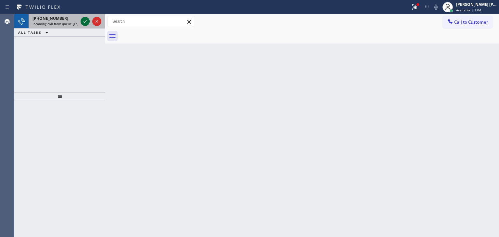
click at [86, 20] on icon at bounding box center [85, 22] width 8 height 8
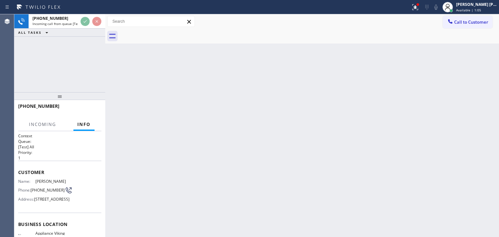
scroll to position [32, 0]
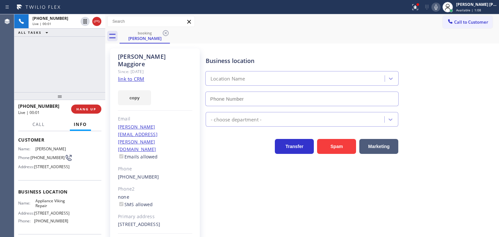
type input "[PHONE_NUMBER]"
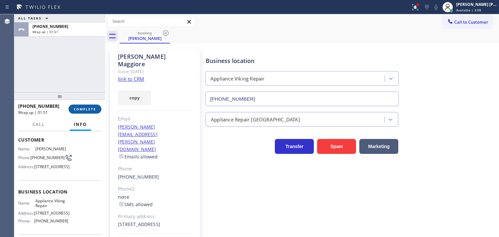
click at [84, 107] on span "COMPLETE" at bounding box center [85, 109] width 22 height 5
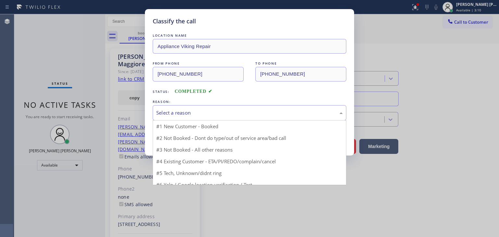
click at [178, 113] on div "Select a reason" at bounding box center [249, 112] width 186 height 7
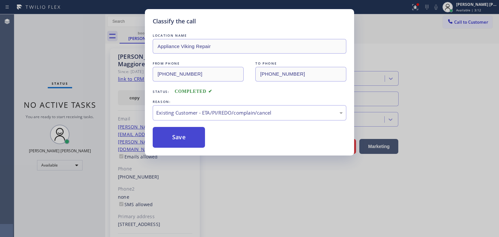
click at [177, 137] on button "Save" at bounding box center [179, 137] width 52 height 21
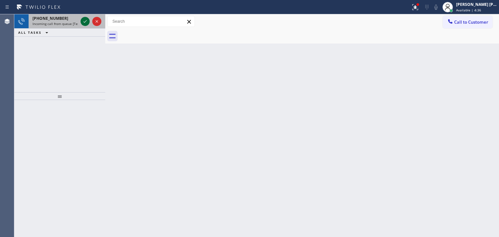
click at [87, 18] on icon at bounding box center [85, 22] width 8 height 8
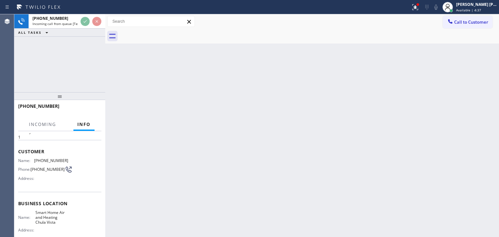
scroll to position [32, 0]
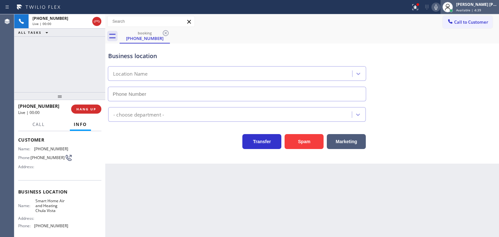
type input "[PHONE_NUMBER]"
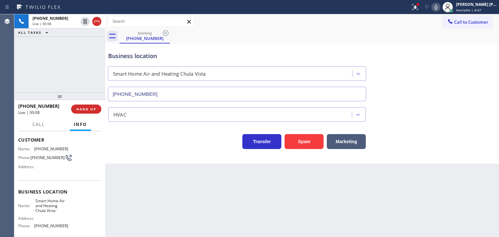
click at [440, 9] on icon at bounding box center [436, 7] width 8 height 8
click at [440, 4] on icon at bounding box center [436, 7] width 8 height 8
click at [437, 8] on icon at bounding box center [435, 7] width 3 height 5
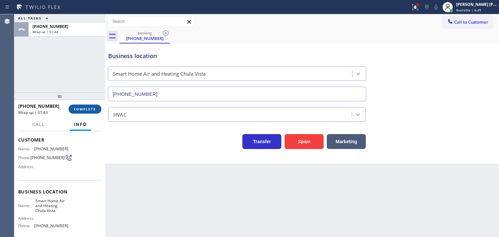
click at [90, 110] on span "COMPLETE" at bounding box center [85, 109] width 22 height 5
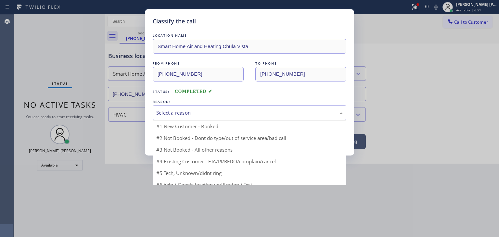
click at [197, 108] on div "Select a reason" at bounding box center [249, 112] width 193 height 15
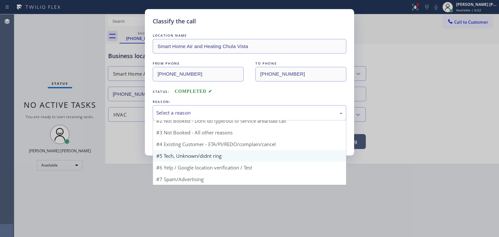
scroll to position [6, 0]
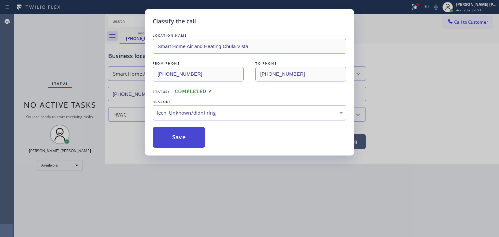
click at [188, 143] on button "Save" at bounding box center [179, 137] width 52 height 21
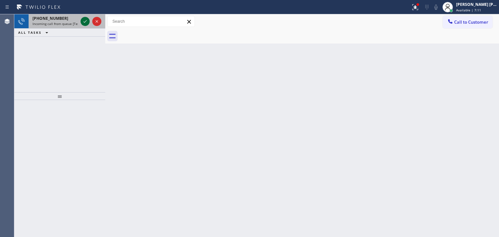
click at [82, 19] on icon at bounding box center [85, 22] width 8 height 8
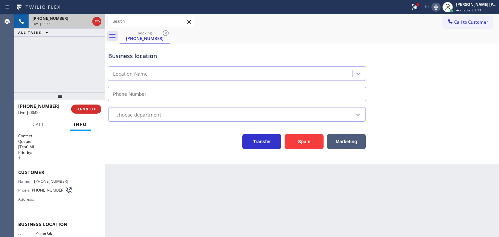
type input "[PHONE_NUMBER]"
click at [440, 6] on icon at bounding box center [436, 7] width 8 height 8
click at [96, 111] on button "HANG UP" at bounding box center [86, 109] width 30 height 9
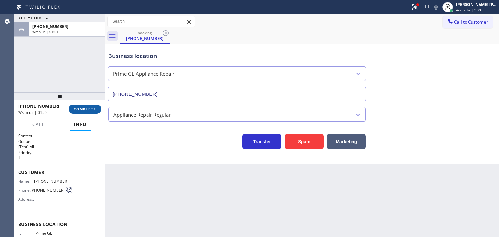
click at [90, 108] on span "COMPLETE" at bounding box center [85, 109] width 22 height 5
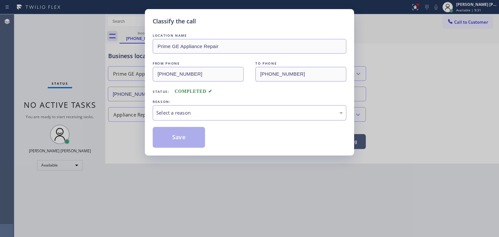
click at [195, 110] on div "Select a reason" at bounding box center [249, 112] width 186 height 7
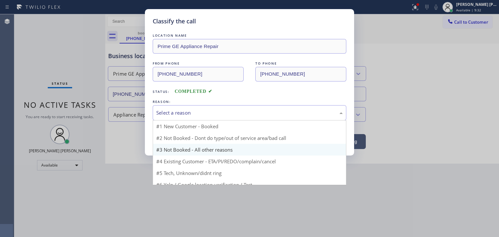
scroll to position [17, 0]
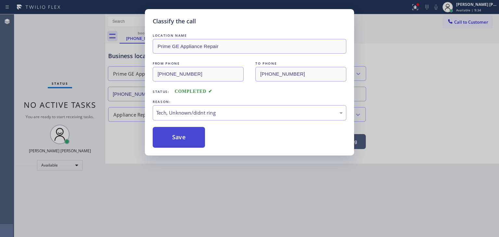
click at [186, 138] on button "Save" at bounding box center [179, 137] width 52 height 21
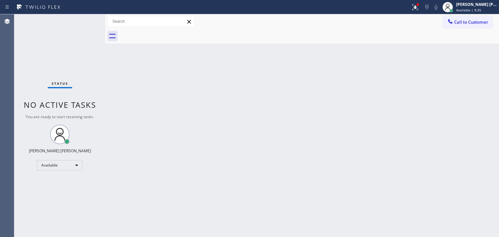
click at [83, 20] on div "Status No active tasks You are ready to start receiving tasks. [PERSON_NAME] [P…" at bounding box center [59, 125] width 91 height 223
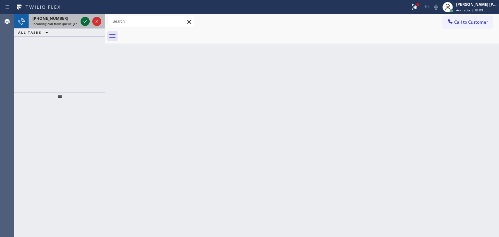
click at [83, 20] on icon at bounding box center [85, 22] width 8 height 8
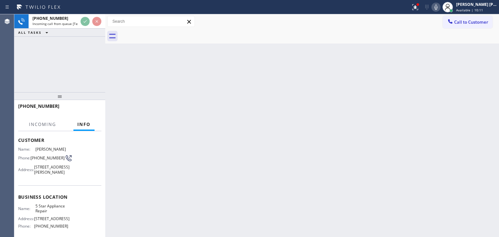
scroll to position [32, 0]
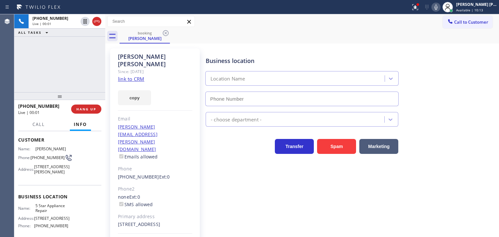
type input "[PHONE_NUMBER]"
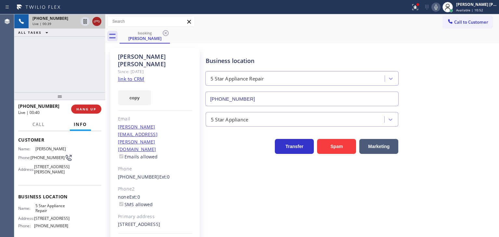
click at [99, 19] on icon at bounding box center [97, 22] width 8 height 8
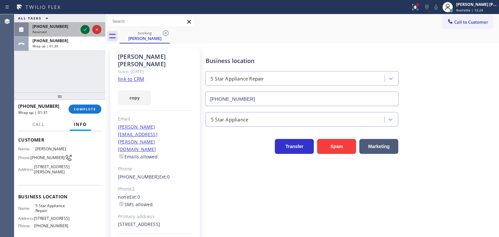
click at [86, 30] on icon at bounding box center [85, 30] width 8 height 8
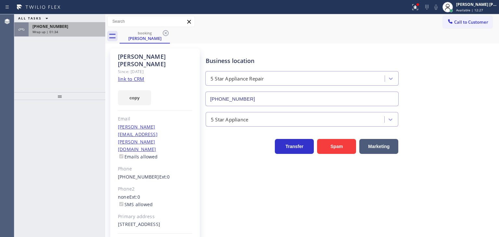
click at [71, 31] on div "Wrap up | 01:34" at bounding box center [66, 32] width 69 height 5
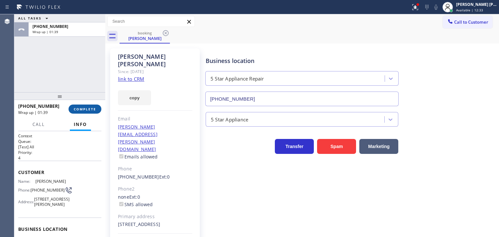
click at [92, 108] on span "COMPLETE" at bounding box center [85, 109] width 22 height 5
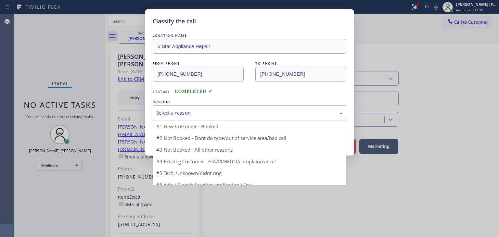
click at [173, 111] on div "Select a reason" at bounding box center [249, 112] width 186 height 7
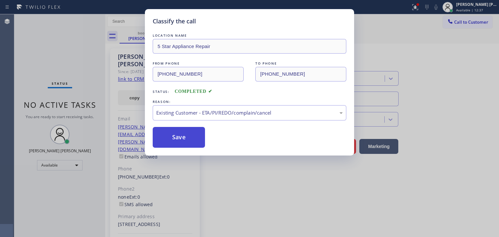
click at [177, 139] on button "Save" at bounding box center [179, 137] width 52 height 21
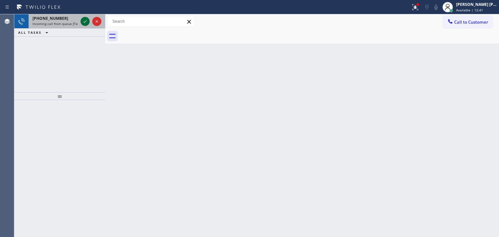
click at [81, 21] on div at bounding box center [85, 22] width 9 height 8
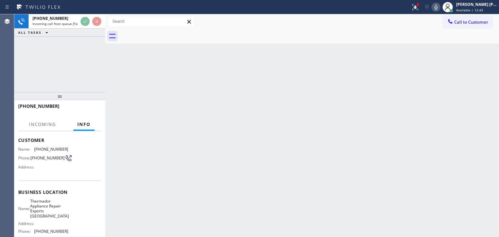
scroll to position [32, 0]
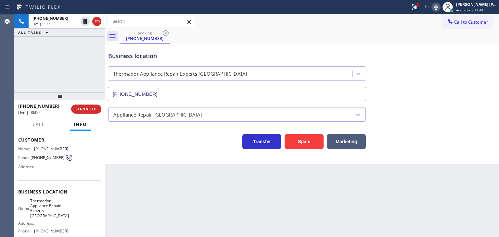
type input "[PHONE_NUMBER]"
click at [440, 6] on icon at bounding box center [436, 7] width 8 height 8
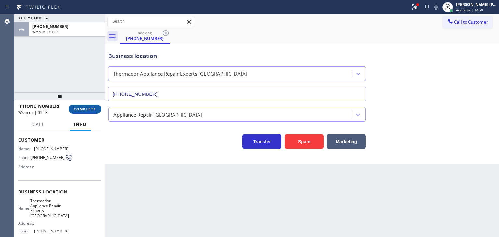
click at [95, 107] on span "COMPLETE" at bounding box center [85, 109] width 22 height 5
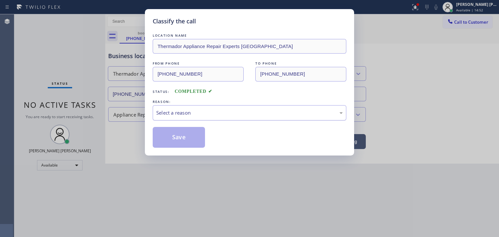
click at [187, 116] on div "Select a reason" at bounding box center [249, 112] width 186 height 7
click at [182, 139] on button "Save" at bounding box center [179, 137] width 52 height 21
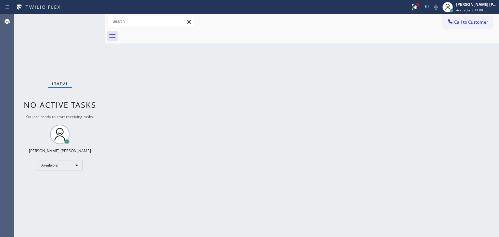
click at [86, 19] on div "Status No active tasks You are ready to start receiving tasks. [PERSON_NAME] [P…" at bounding box center [59, 125] width 91 height 223
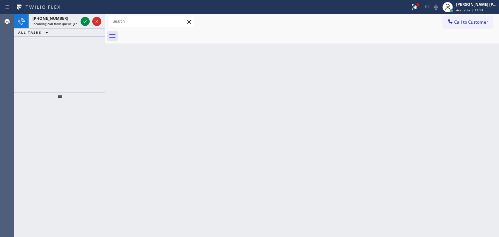
click at [86, 15] on div at bounding box center [90, 21] width 23 height 14
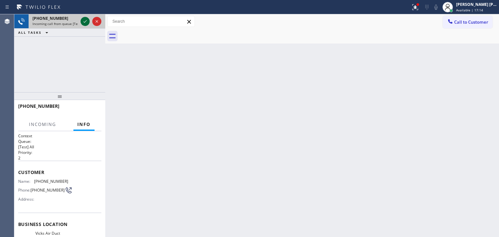
click at [88, 19] on icon at bounding box center [85, 22] width 8 height 8
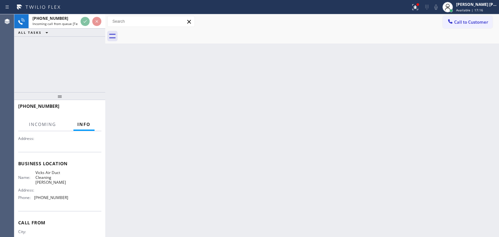
scroll to position [65, 0]
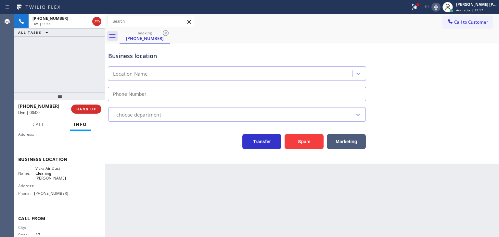
type input "[PHONE_NUMBER]"
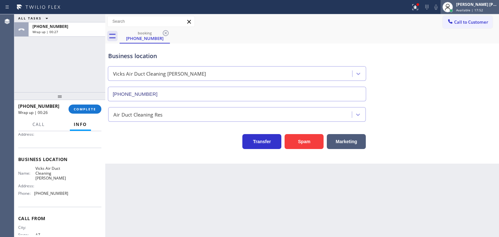
click at [492, 5] on div "[PERSON_NAME] [PERSON_NAME]" at bounding box center [476, 5] width 41 height 6
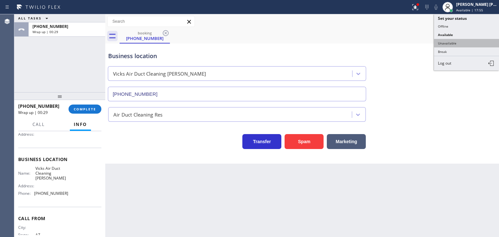
click at [458, 39] on button "Unavailable" at bounding box center [466, 43] width 65 height 8
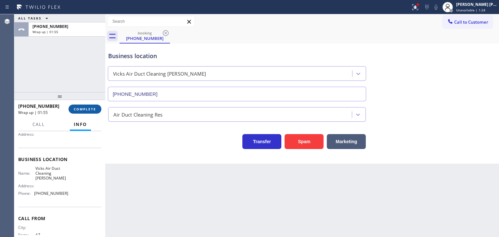
click at [87, 110] on span "COMPLETE" at bounding box center [85, 109] width 22 height 5
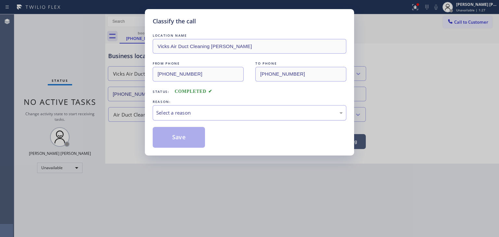
click at [195, 113] on div "Select a reason" at bounding box center [249, 112] width 186 height 7
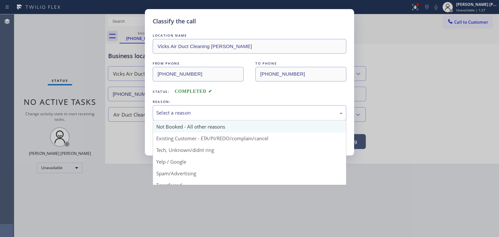
scroll to position [6, 0]
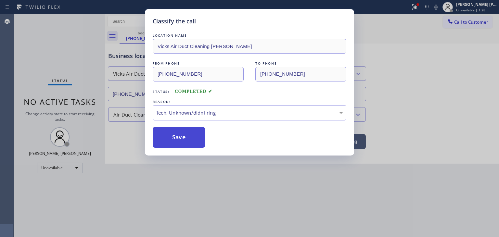
click at [184, 133] on button "Save" at bounding box center [179, 137] width 52 height 21
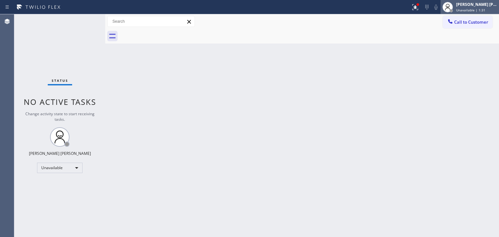
click at [487, 3] on div "[PERSON_NAME] [PERSON_NAME]" at bounding box center [476, 5] width 41 height 6
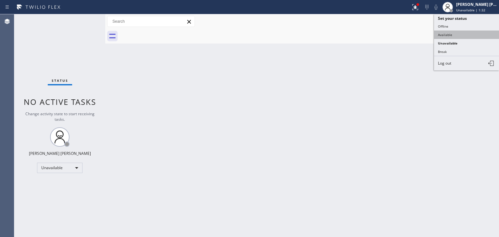
click at [463, 34] on button "Available" at bounding box center [466, 35] width 65 height 8
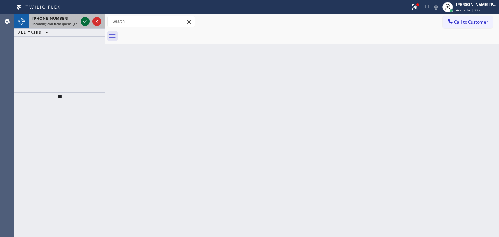
click at [86, 22] on icon at bounding box center [85, 22] width 8 height 8
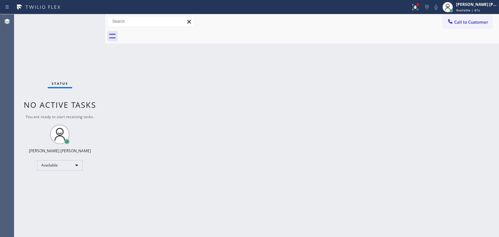
click at [86, 21] on div "Status No active tasks You are ready to start receiving tasks. [PERSON_NAME] [P…" at bounding box center [59, 125] width 91 height 223
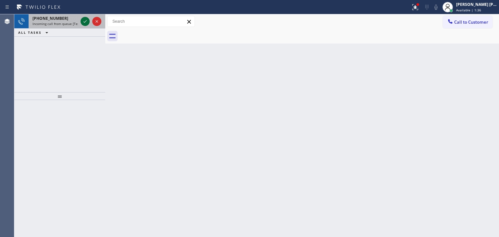
click at [86, 21] on icon at bounding box center [85, 22] width 8 height 8
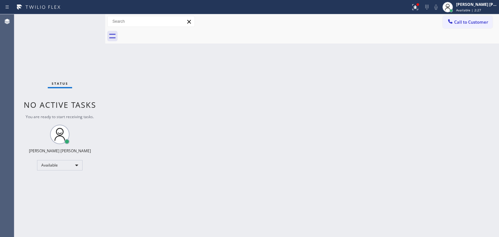
click at [86, 21] on div "Status No active tasks You are ready to start receiving tasks. [PERSON_NAME] [P…" at bounding box center [59, 125] width 91 height 223
drag, startPoint x: 76, startPoint y: 54, endPoint x: 80, endPoint y: 28, distance: 26.6
click at [77, 51] on div "Status No active tasks You are ready to start receiving tasks. [PERSON_NAME] [P…" at bounding box center [59, 125] width 91 height 223
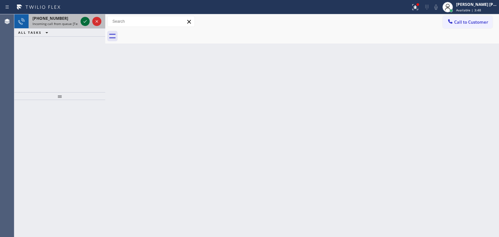
click at [84, 18] on icon at bounding box center [85, 22] width 8 height 8
click at [85, 17] on button at bounding box center [85, 21] width 9 height 9
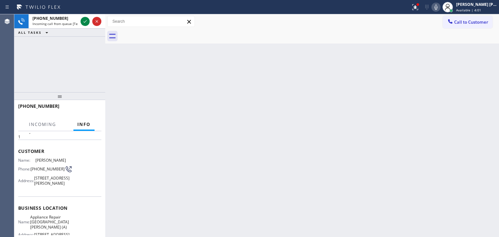
scroll to position [32, 0]
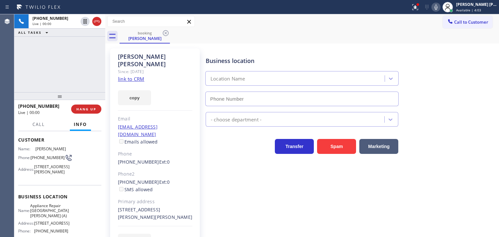
type input "[PHONE_NUMBER]"
click at [123, 76] on link "link to CRM" at bounding box center [131, 79] width 26 height 6
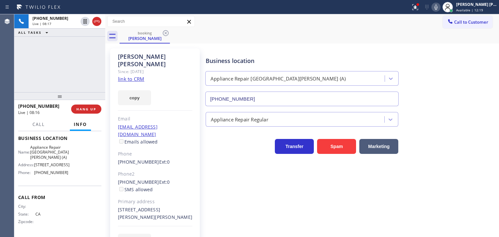
scroll to position [79, 0]
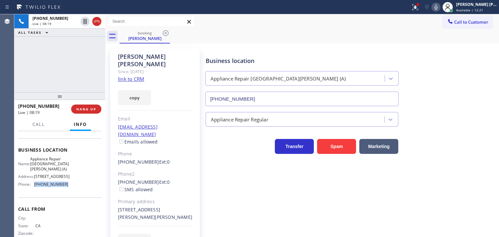
drag, startPoint x: 68, startPoint y: 205, endPoint x: 33, endPoint y: 206, distance: 34.7
click at [33, 189] on div "Name: Appliance Repair [GEOGRAPHIC_DATA][PERSON_NAME] (A) Address: [STREET_ADDR…" at bounding box center [59, 172] width 83 height 33
copy div "[PHONE_NUMBER]"
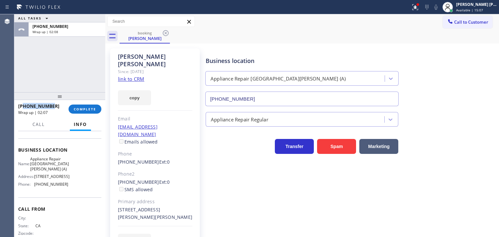
drag, startPoint x: 58, startPoint y: 104, endPoint x: 24, endPoint y: 104, distance: 34.1
click at [24, 104] on div "[PHONE_NUMBER]" at bounding box center [41, 106] width 46 height 6
copy span "6696662593"
click at [476, 5] on div "[PERSON_NAME] [PERSON_NAME]" at bounding box center [476, 5] width 41 height 6
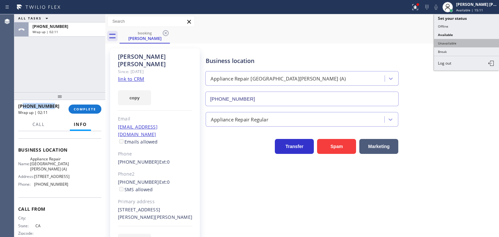
click at [465, 44] on button "Unavailable" at bounding box center [466, 43] width 65 height 8
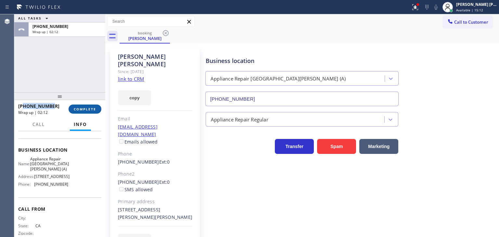
click at [81, 106] on button "COMPLETE" at bounding box center [84, 109] width 33 height 9
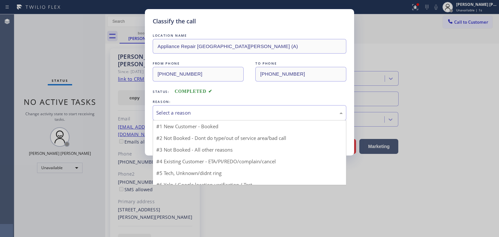
click at [184, 112] on div "Select a reason" at bounding box center [249, 112] width 186 height 7
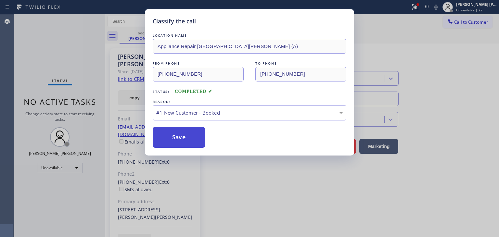
click at [183, 135] on button "Save" at bounding box center [179, 137] width 52 height 21
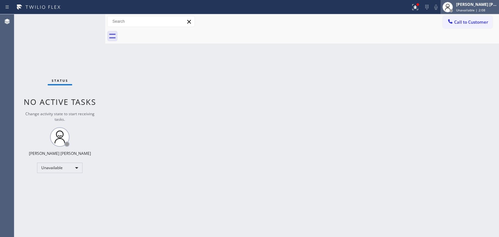
click at [485, 9] on span "Unavailable | 2:08" at bounding box center [470, 10] width 29 height 5
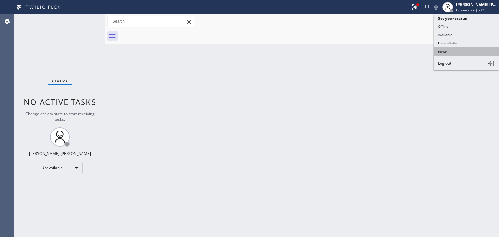
click at [467, 48] on button "Break" at bounding box center [466, 51] width 65 height 8
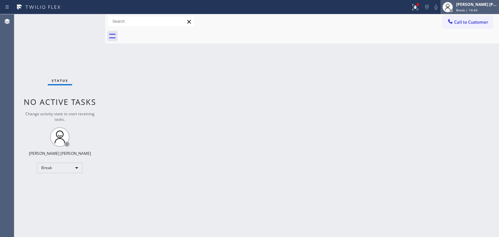
click at [486, 5] on div "[PERSON_NAME] [PERSON_NAME]" at bounding box center [476, 5] width 41 height 6
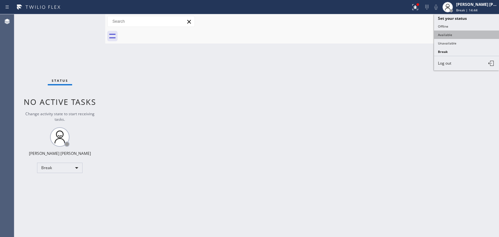
click at [460, 32] on button "Available" at bounding box center [466, 35] width 65 height 8
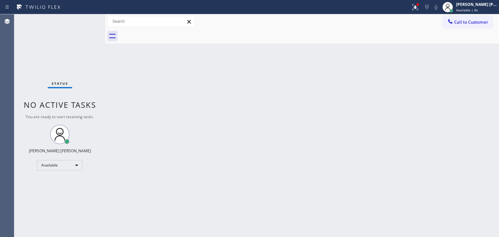
click at [82, 22] on div "Status No active tasks You are ready to start receiving tasks. [PERSON_NAME] [P…" at bounding box center [59, 125] width 91 height 223
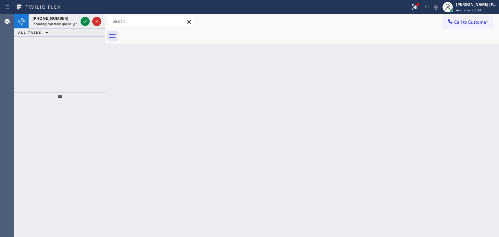
drag, startPoint x: 86, startPoint y: 24, endPoint x: 106, endPoint y: 149, distance: 126.9
click at [86, 24] on icon at bounding box center [85, 22] width 8 height 8
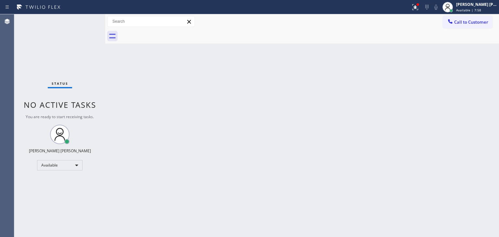
click at [86, 27] on div "Status No active tasks You are ready to start receiving tasks. [PERSON_NAME] [P…" at bounding box center [59, 125] width 91 height 223
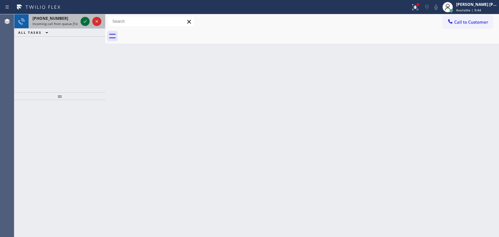
click at [86, 19] on icon at bounding box center [85, 22] width 8 height 8
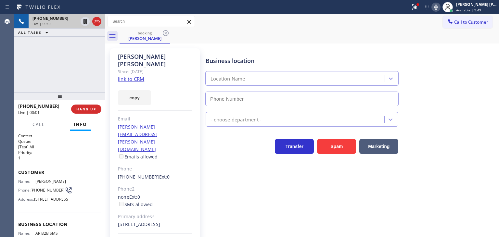
type input "[PHONE_NUMBER]"
click at [137, 76] on link "link to CRM" at bounding box center [131, 79] width 26 height 6
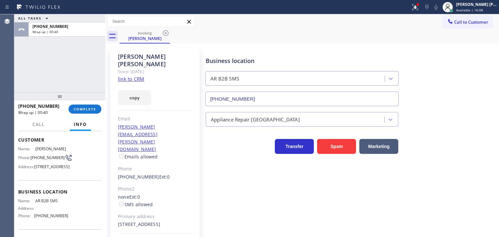
scroll to position [65, 0]
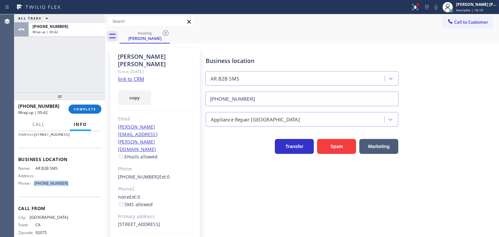
drag, startPoint x: 70, startPoint y: 193, endPoint x: 31, endPoint y: 194, distance: 39.0
click at [31, 189] on div "Name: AR B2B SMS Address: Phone: [PHONE_NUMBER]" at bounding box center [59, 177] width 83 height 23
copy div "[PHONE_NUMBER]"
drag, startPoint x: 493, startPoint y: 4, endPoint x: 469, endPoint y: 24, distance: 31.8
click at [493, 4] on div "[PERSON_NAME] [PERSON_NAME]" at bounding box center [476, 5] width 41 height 6
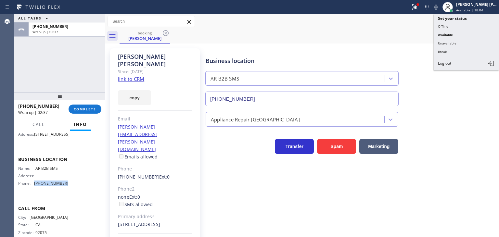
click at [460, 41] on button "Unavailable" at bounding box center [466, 43] width 65 height 8
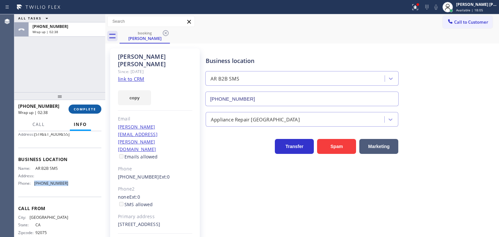
click at [88, 110] on span "COMPLETE" at bounding box center [85, 109] width 22 height 5
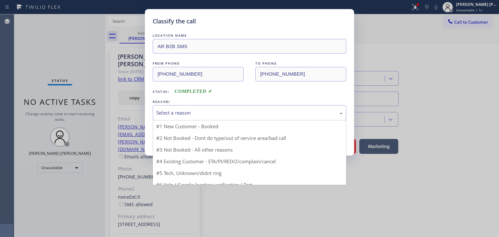
click at [165, 109] on div "Select a reason" at bounding box center [249, 112] width 186 height 7
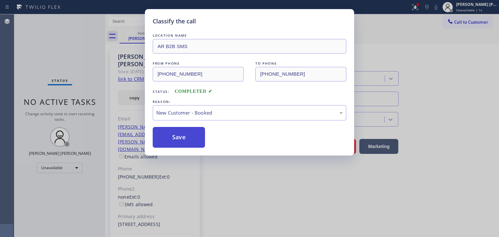
click at [178, 136] on button "Save" at bounding box center [179, 137] width 52 height 21
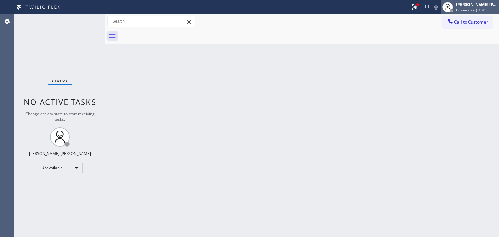
click at [479, 7] on div "[PERSON_NAME] [PERSON_NAME] Unavailable | 1:20" at bounding box center [476, 6] width 44 height 11
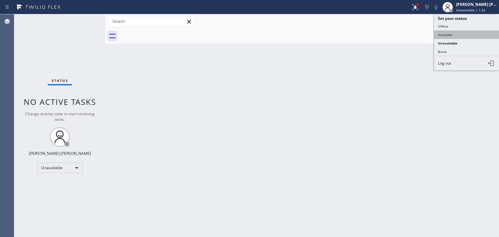
click at [458, 34] on button "Available" at bounding box center [466, 35] width 65 height 8
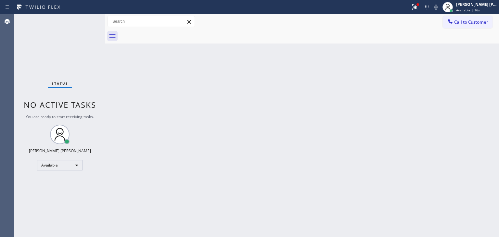
drag, startPoint x: 465, startPoint y: 118, endPoint x: 441, endPoint y: 106, distance: 27.7
click at [465, 118] on div "Back to Dashboard Change Sender ID Customers Technicians Select a contact Outbo…" at bounding box center [301, 125] width 393 height 223
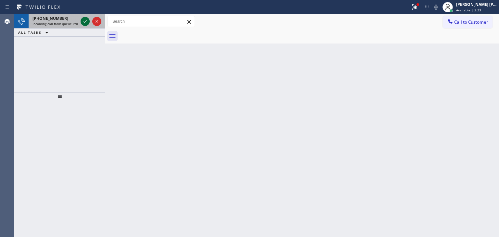
click at [82, 21] on icon at bounding box center [85, 22] width 8 height 8
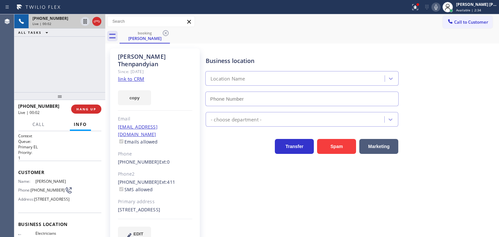
type input "[PHONE_NUMBER]"
click at [461, 160] on div "Business location Electricians Service Team [PHONE_NUMBER] Electricians Transfe…" at bounding box center [350, 145] width 293 height 190
click at [128, 76] on link "link to CRM" at bounding box center [131, 79] width 26 height 6
click at [440, 8] on icon at bounding box center [436, 7] width 8 height 8
click at [476, 8] on span "Available | 5:51" at bounding box center [468, 10] width 25 height 5
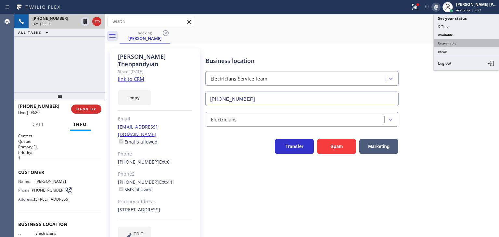
click at [457, 42] on button "Unavailable" at bounding box center [466, 43] width 65 height 8
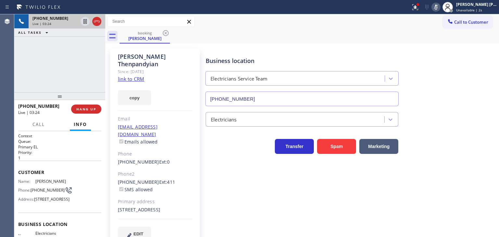
click at [440, 5] on div at bounding box center [435, 7] width 9 height 8
click at [437, 9] on icon at bounding box center [435, 7] width 3 height 5
click at [84, 19] on icon at bounding box center [84, 21] width 3 height 5
click at [437, 6] on icon at bounding box center [435, 7] width 3 height 5
click at [85, 20] on icon at bounding box center [85, 21] width 5 height 5
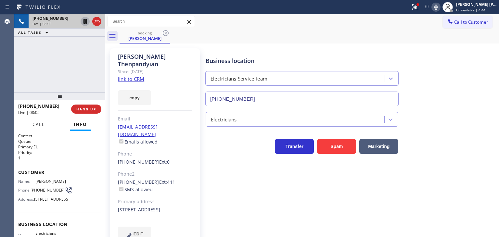
click at [45, 120] on button "Call" at bounding box center [39, 124] width 20 height 13
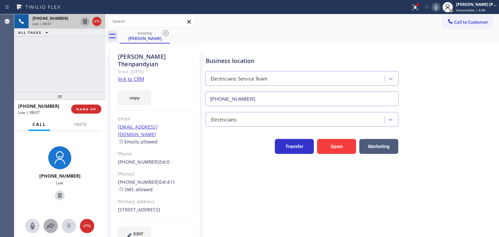
click at [54, 228] on icon at bounding box center [51, 226] width 8 height 8
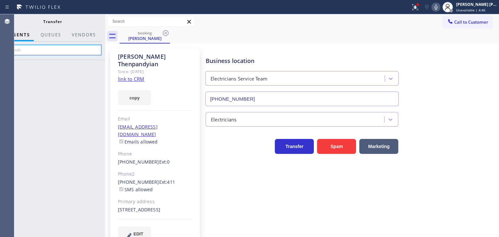
click at [88, 52] on input "text" at bounding box center [53, 50] width 98 height 10
click at [51, 46] on input "[PERSON_NAME]" at bounding box center [53, 50] width 98 height 10
type input "b"
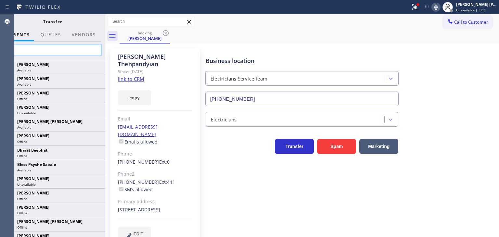
type input "b"
type input "bar"
click at [105, 46] on div "bar" at bounding box center [53, 51] width 106 height 18
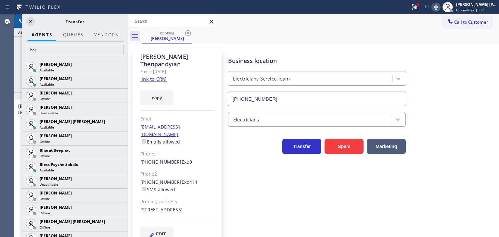
drag, startPoint x: 105, startPoint y: 46, endPoint x: 128, endPoint y: 51, distance: 22.9
click at [128, 51] on div at bounding box center [128, 125] width 0 height 223
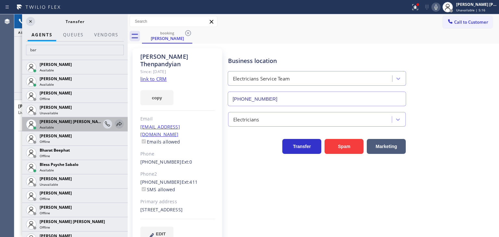
click at [115, 123] on icon at bounding box center [119, 124] width 8 height 8
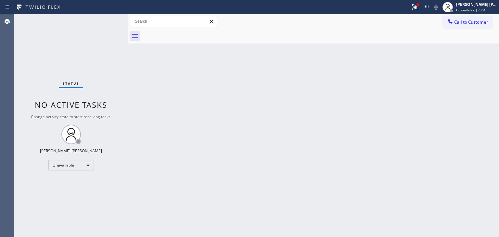
drag, startPoint x: 75, startPoint y: 41, endPoint x: 79, endPoint y: 39, distance: 4.5
click at [74, 41] on div "Status No active tasks Change activity state to start receiving tasks. [PERSON_…" at bounding box center [70, 125] width 113 height 223
click at [479, 3] on div "[PERSON_NAME] [PERSON_NAME]" at bounding box center [476, 5] width 41 height 6
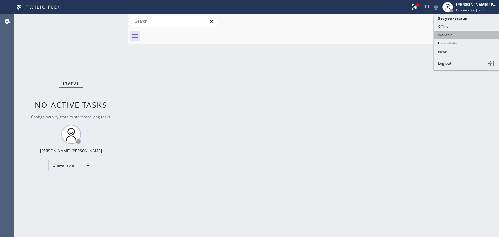
click at [454, 34] on button "Available" at bounding box center [466, 35] width 65 height 8
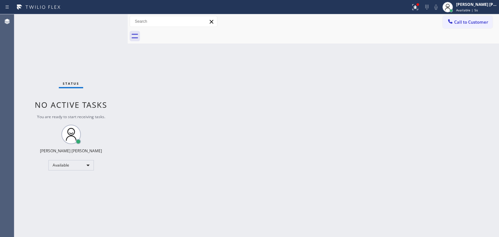
click at [83, 42] on div "Status No active tasks You are ready to start receiving tasks. [PERSON_NAME] [P…" at bounding box center [70, 125] width 113 height 223
click at [88, 30] on div "Status No active tasks You are ready to start receiving tasks. [PERSON_NAME] [P…" at bounding box center [70, 125] width 113 height 223
click at [77, 43] on div "Status No active tasks You are ready to start receiving tasks. [PERSON_NAME] [P…" at bounding box center [70, 125] width 113 height 223
click at [108, 22] on div "Status No active tasks You are ready to start receiving tasks. [PERSON_NAME] [P…" at bounding box center [70, 125] width 113 height 223
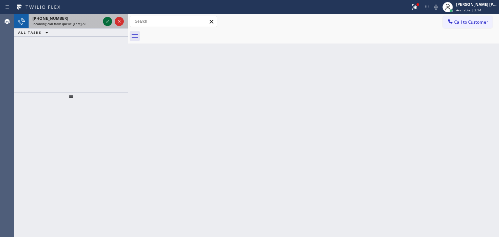
click at [107, 21] on icon at bounding box center [107, 21] width 3 height 3
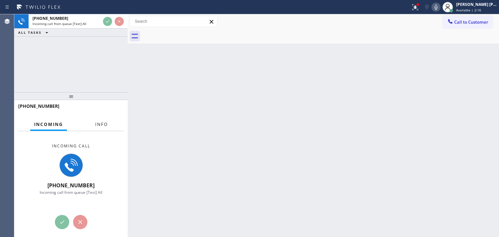
click at [98, 128] on button "Info" at bounding box center [101, 124] width 20 height 13
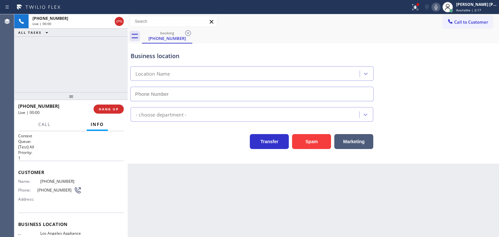
scroll to position [32, 0]
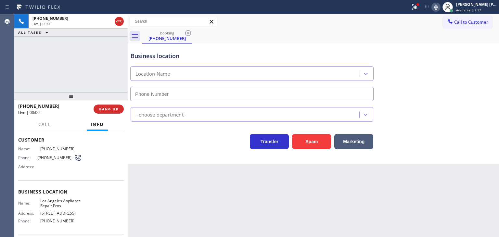
type input "[PHONE_NUMBER]"
drag, startPoint x: 60, startPoint y: 110, endPoint x: 29, endPoint y: 107, distance: 31.2
click at [29, 107] on div "[PHONE_NUMBER] Live | 03:42" at bounding box center [55, 109] width 75 height 17
click at [52, 107] on div "[PHONE_NUMBER]" at bounding box center [53, 106] width 71 height 6
drag, startPoint x: 52, startPoint y: 107, endPoint x: 23, endPoint y: 106, distance: 28.9
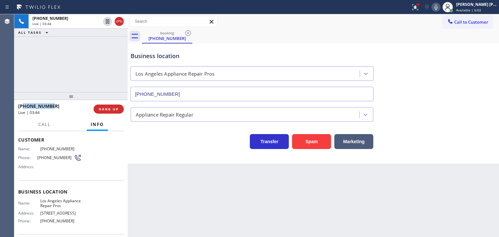
click at [23, 106] on div "[PHONE_NUMBER]" at bounding box center [53, 106] width 71 height 6
click at [475, 5] on div "[PERSON_NAME] [PERSON_NAME]" at bounding box center [476, 5] width 41 height 6
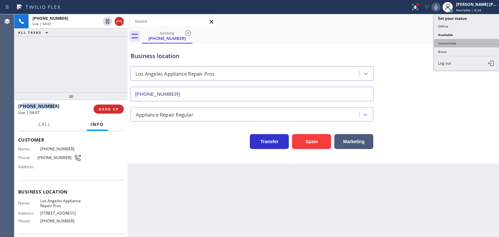
click at [467, 40] on button "Unavailable" at bounding box center [466, 43] width 65 height 8
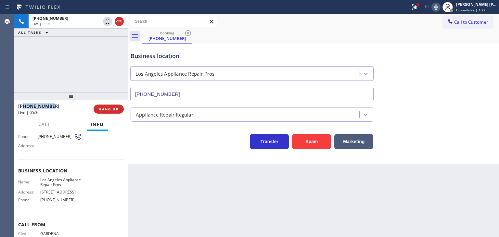
scroll to position [65, 0]
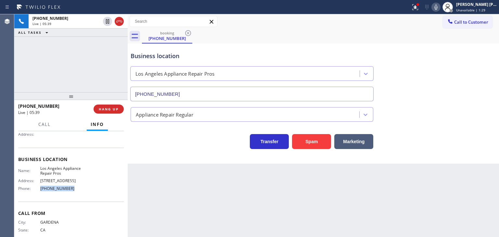
drag, startPoint x: 58, startPoint y: 193, endPoint x: 33, endPoint y: 199, distance: 25.6
click at [33, 199] on div "Business location Name: [GEOGRAPHIC_DATA] Appliance Repair Pros Address: [STREE…" at bounding box center [71, 175] width 106 height 54
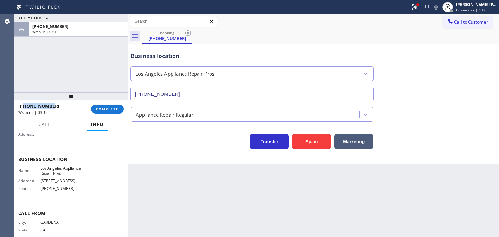
drag, startPoint x: 55, startPoint y: 105, endPoint x: 23, endPoint y: 103, distance: 31.9
click at [23, 103] on div "[PHONE_NUMBER]" at bounding box center [52, 106] width 68 height 6
click at [482, 8] on span "Unavailable | 6:14" at bounding box center [470, 10] width 29 height 5
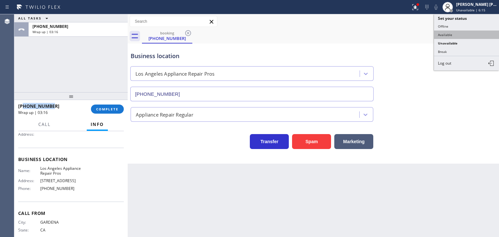
drag, startPoint x: 460, startPoint y: 35, endPoint x: 429, endPoint y: 35, distance: 31.2
click at [460, 35] on button "Available" at bounding box center [466, 35] width 65 height 8
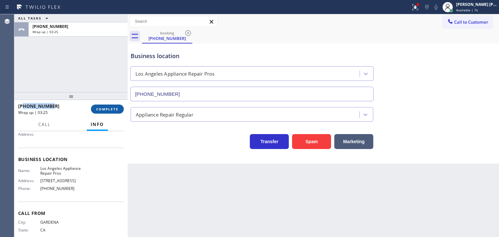
click at [103, 112] on button "COMPLETE" at bounding box center [107, 109] width 33 height 9
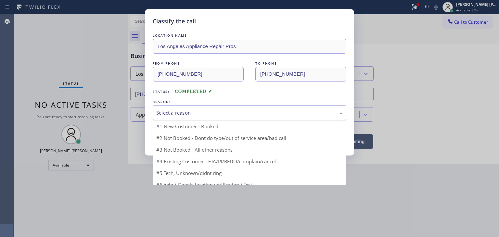
click at [177, 113] on div "Select a reason" at bounding box center [249, 112] width 186 height 7
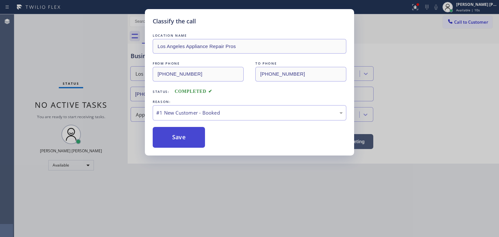
click at [183, 130] on button "Save" at bounding box center [179, 137] width 52 height 21
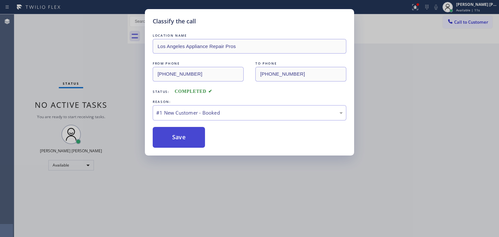
click at [185, 141] on button "Save" at bounding box center [179, 137] width 52 height 21
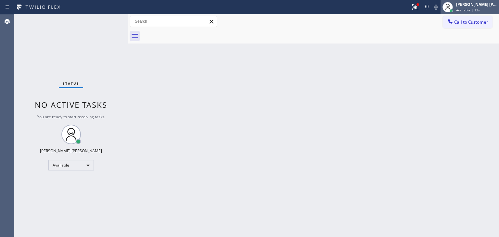
click at [485, 5] on div "[PERSON_NAME] [PERSON_NAME]" at bounding box center [476, 5] width 41 height 6
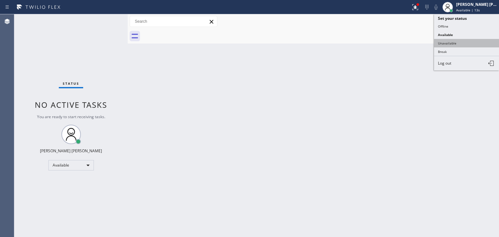
click at [472, 43] on button "Unavailable" at bounding box center [466, 43] width 65 height 8
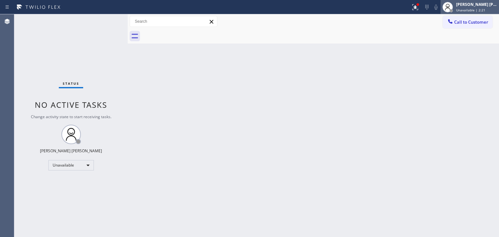
click at [481, 11] on span "Unavailable | 2:21" at bounding box center [470, 10] width 29 height 5
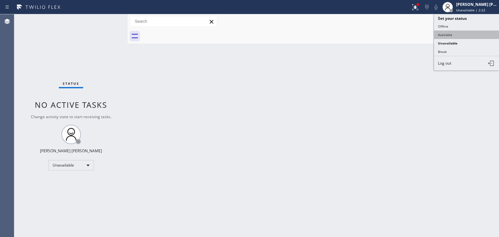
click at [470, 31] on button "Available" at bounding box center [466, 35] width 65 height 8
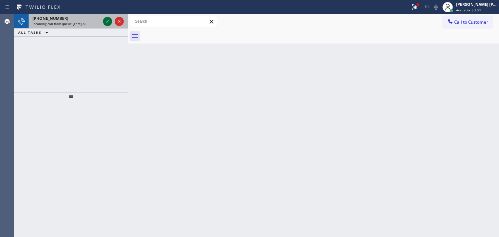
click at [106, 21] on icon at bounding box center [108, 22] width 8 height 8
click at [107, 21] on icon at bounding box center [108, 22] width 8 height 8
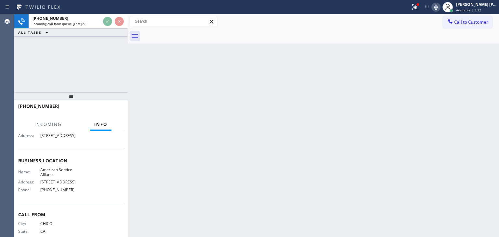
scroll to position [65, 0]
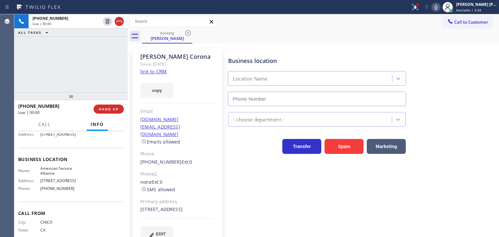
type input "[PHONE_NUMBER]"
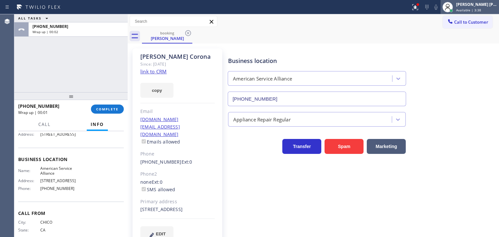
click at [476, 10] on span "Available | 3:38" at bounding box center [468, 10] width 25 height 5
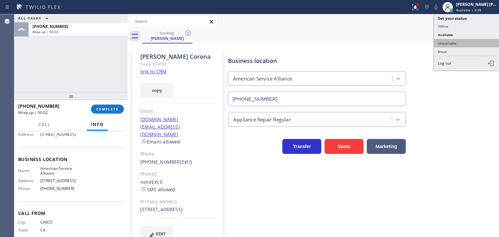
click at [467, 40] on button "Unavailable" at bounding box center [466, 43] width 65 height 8
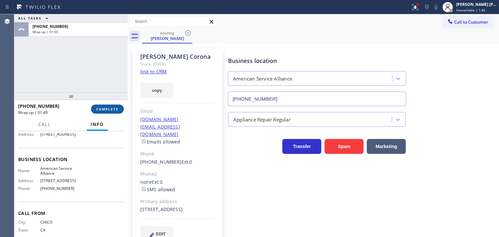
click at [117, 110] on span "COMPLETE" at bounding box center [107, 109] width 22 height 5
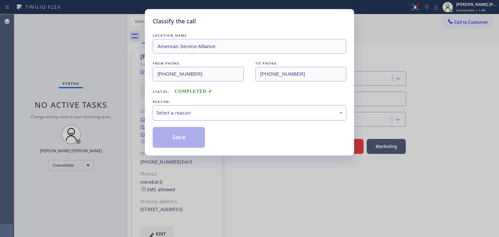
click at [186, 109] on div "Select a reason" at bounding box center [249, 112] width 186 height 7
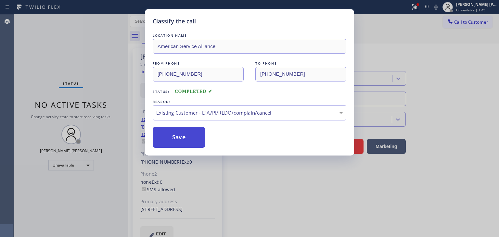
click at [187, 135] on button "Save" at bounding box center [179, 137] width 52 height 21
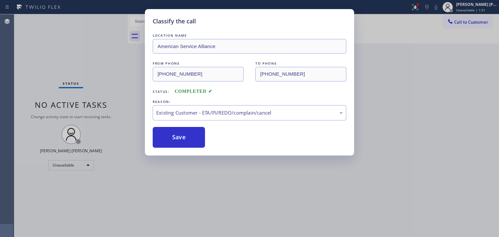
click at [481, 6] on div "Classify the call LOCATION NAME American Service Alliance FROM PHONE [PHONE_NUM…" at bounding box center [249, 118] width 499 height 237
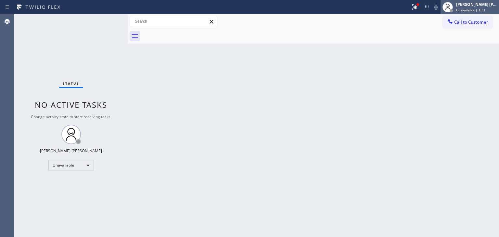
click at [477, 9] on span "Unavailable | 1:51" at bounding box center [470, 10] width 29 height 5
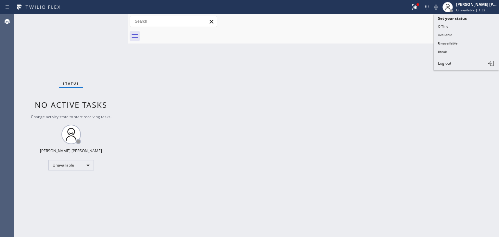
click at [463, 34] on button "Available" at bounding box center [466, 35] width 65 height 8
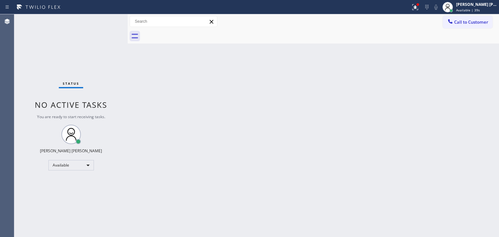
click at [85, 68] on div "Status No active tasks You are ready to start receiving tasks. [PERSON_NAME] [P…" at bounding box center [70, 125] width 113 height 223
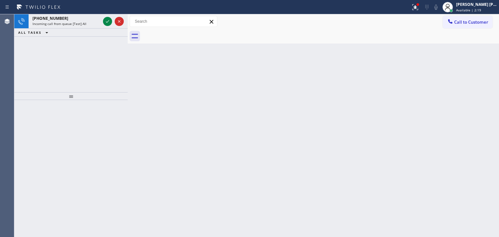
click at [93, 54] on div "[PHONE_NUMBER] Incoming call from queue [Test] All ALL TASKS ALL TASKS ACTIVE T…" at bounding box center [70, 53] width 113 height 78
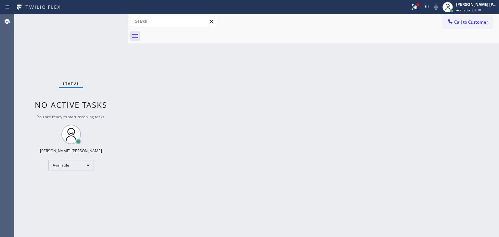
click at [107, 22] on div "Status No active tasks You are ready to start receiving tasks. [PERSON_NAME] [P…" at bounding box center [70, 125] width 113 height 223
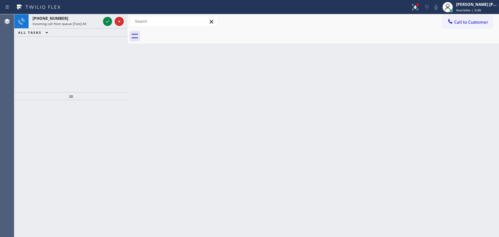
click at [43, 46] on div "[PHONE_NUMBER] Incoming call from queue [Test] All ALL TASKS ALL TASKS ACTIVE T…" at bounding box center [70, 53] width 113 height 78
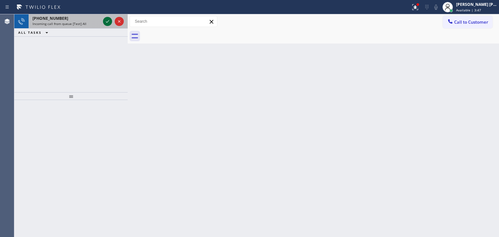
click at [106, 20] on icon at bounding box center [108, 22] width 8 height 8
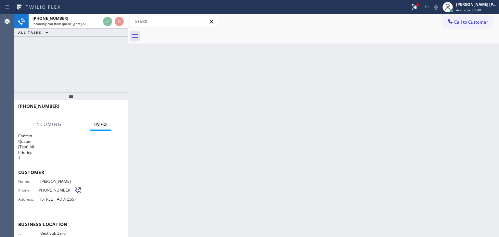
scroll to position [32, 0]
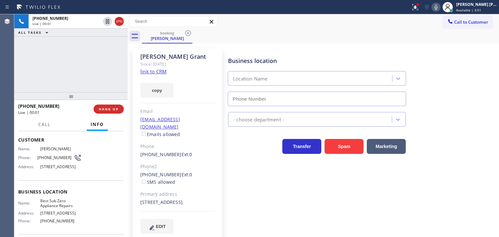
type input "[PHONE_NUMBER]"
click at [156, 72] on link "link to CRM" at bounding box center [153, 71] width 26 height 6
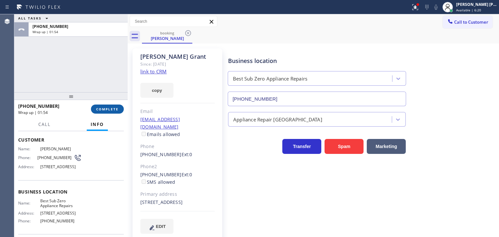
click at [117, 106] on button "COMPLETE" at bounding box center [107, 109] width 33 height 9
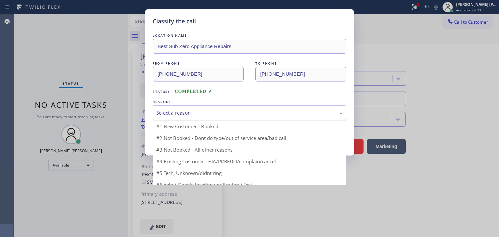
click at [209, 113] on div "Select a reason" at bounding box center [249, 112] width 186 height 7
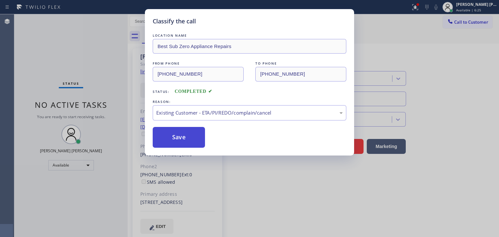
click at [185, 137] on button "Save" at bounding box center [179, 137] width 52 height 21
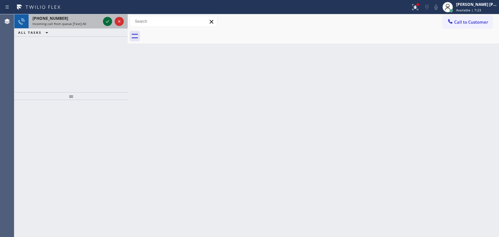
click at [110, 22] on icon at bounding box center [108, 22] width 8 height 8
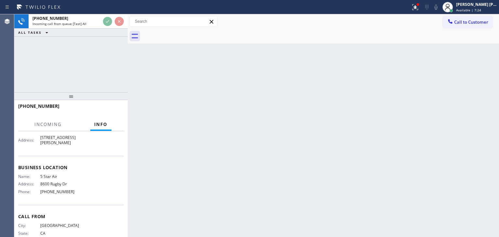
scroll to position [65, 0]
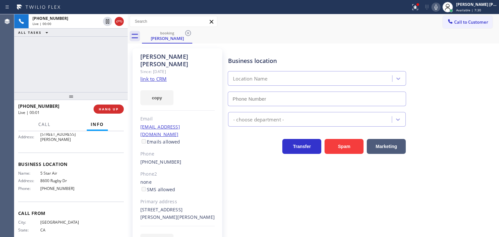
type input "[PHONE_NUMBER]"
click at [66, 74] on div "[PHONE_NUMBER] Live | 00:27 ALL TASKS ALL TASKS ACTIVE TASKS TASKS IN WRAP UP" at bounding box center [70, 53] width 113 height 78
click at [160, 76] on link "link to CRM" at bounding box center [153, 79] width 26 height 6
click at [440, 7] on icon at bounding box center [436, 7] width 8 height 8
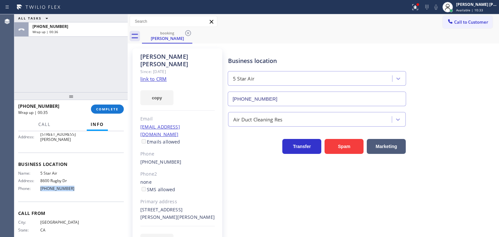
drag, startPoint x: 75, startPoint y: 189, endPoint x: 35, endPoint y: 191, distance: 39.7
click at [35, 191] on div "Name: 5 Star Air Address: [STREET_ADDRESS] Phone: [PHONE_NUMBER]" at bounding box center [49, 182] width 63 height 23
click at [379, 208] on div "Business location 5 Star Air [PHONE_NUMBER] Air Duct Cleaning Res Transfer Spam…" at bounding box center [362, 148] width 270 height 197
drag, startPoint x: 469, startPoint y: 4, endPoint x: 469, endPoint y: 8, distance: 3.6
click at [469, 5] on div "[PERSON_NAME] [PERSON_NAME]" at bounding box center [476, 5] width 41 height 6
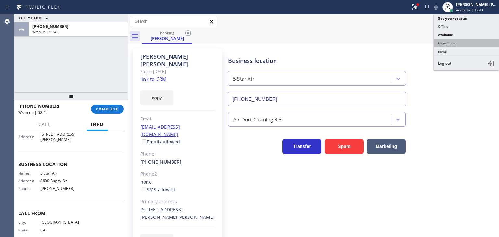
click at [456, 44] on button "Unavailable" at bounding box center [466, 43] width 65 height 8
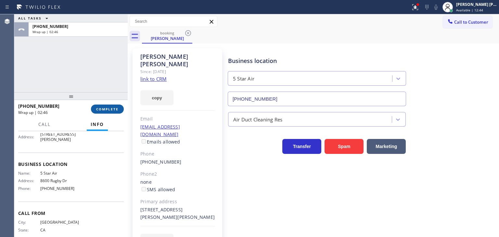
click at [113, 109] on span "COMPLETE" at bounding box center [107, 109] width 22 height 5
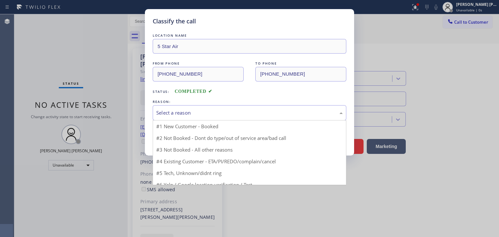
click at [193, 110] on div "Select a reason" at bounding box center [249, 112] width 186 height 7
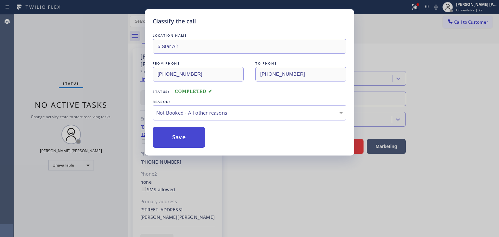
drag, startPoint x: 188, startPoint y: 141, endPoint x: 216, endPoint y: 107, distance: 43.6
click at [188, 141] on button "Save" at bounding box center [179, 137] width 52 height 21
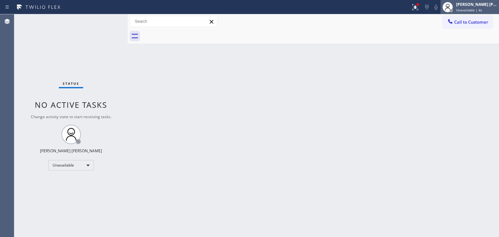
click at [472, 6] on div "[PERSON_NAME] [PERSON_NAME]" at bounding box center [476, 5] width 41 height 6
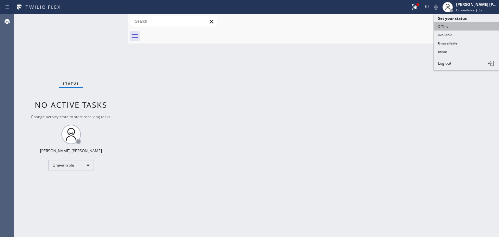
click at [469, 23] on button "Offline" at bounding box center [466, 26] width 65 height 8
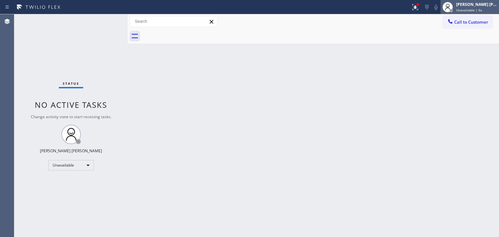
click at [475, 9] on span "Unavailable | 6s" at bounding box center [469, 10] width 26 height 5
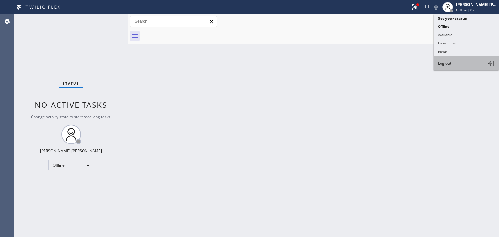
click at [450, 63] on span "Log out" at bounding box center [444, 63] width 13 height 6
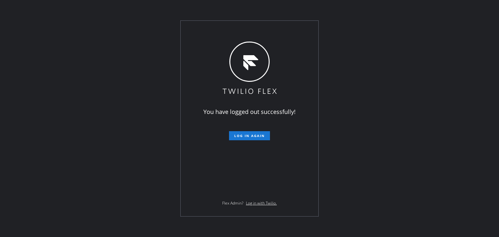
click at [70, 74] on div "You have logged out successfully! Log in again Flex Admin? Log in with Twilio." at bounding box center [249, 118] width 499 height 237
